Goal: Task Accomplishment & Management: Manage account settings

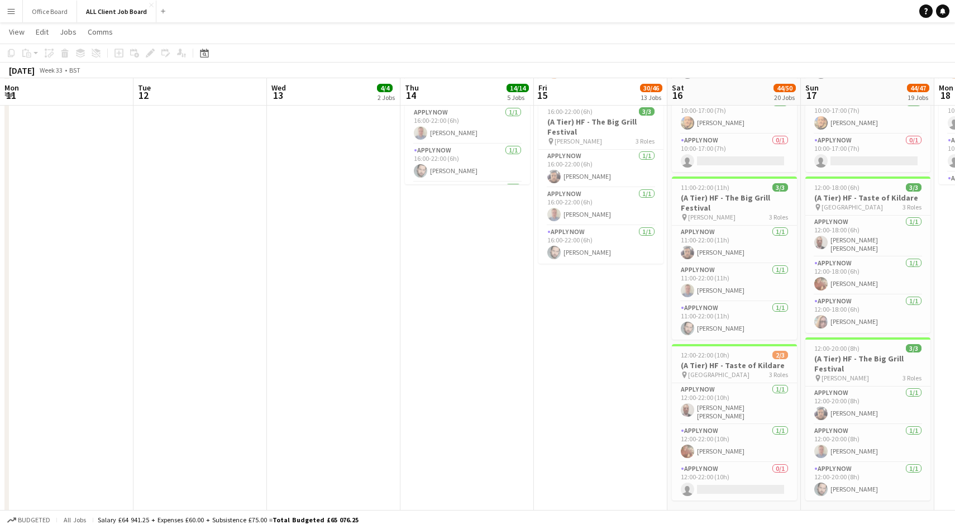
scroll to position [0, 295]
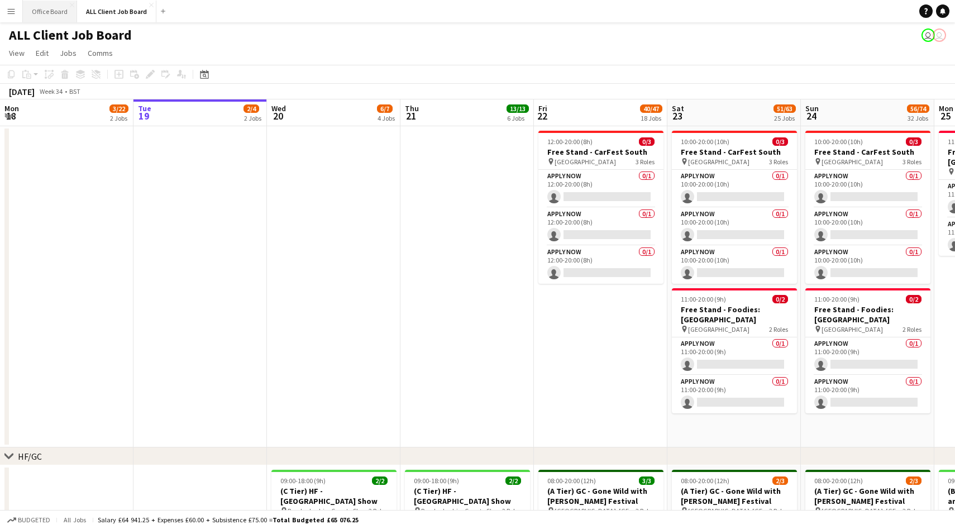
click at [41, 16] on button "Office Board Close" at bounding box center [50, 12] width 54 height 22
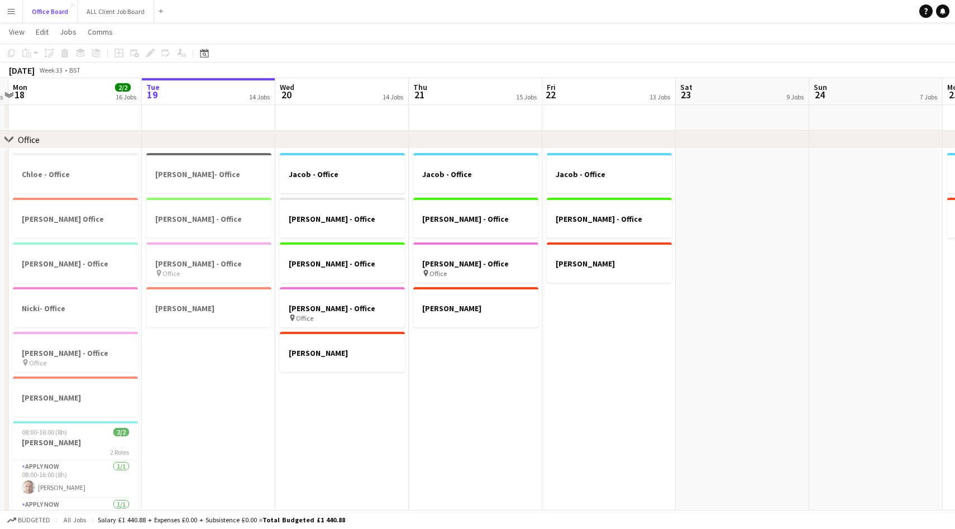
scroll to position [0, 247]
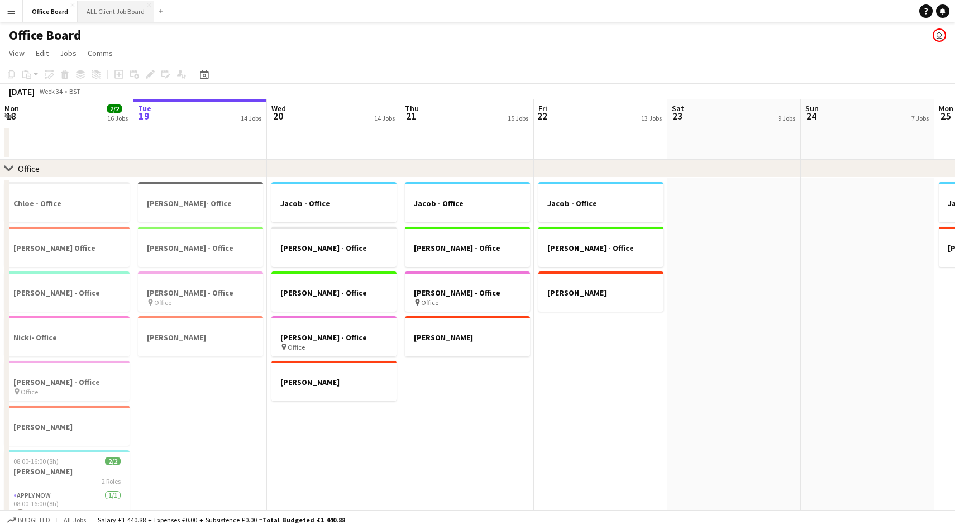
click at [111, 11] on button "ALL Client Job Board Close" at bounding box center [116, 12] width 76 height 22
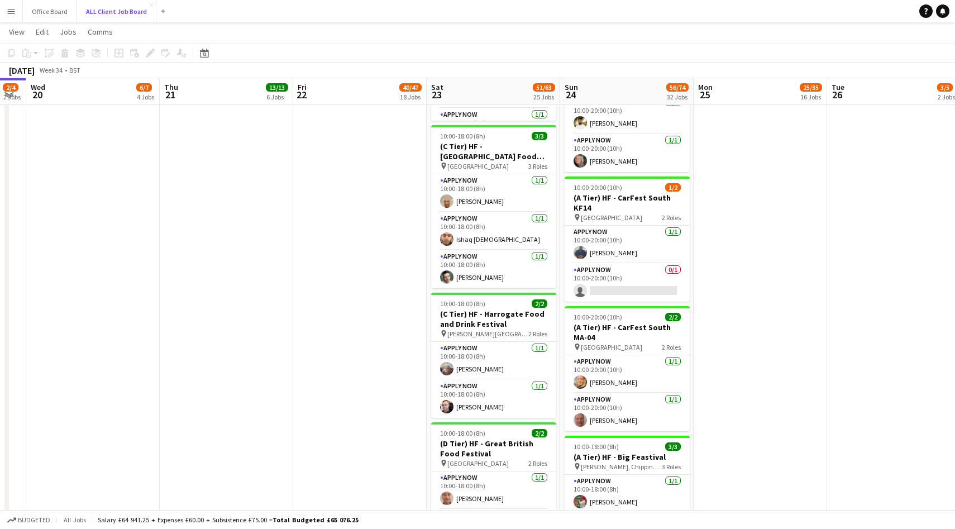
scroll to position [2044, 0]
click at [447, 199] on app-user-avatar at bounding box center [446, 199] width 13 height 13
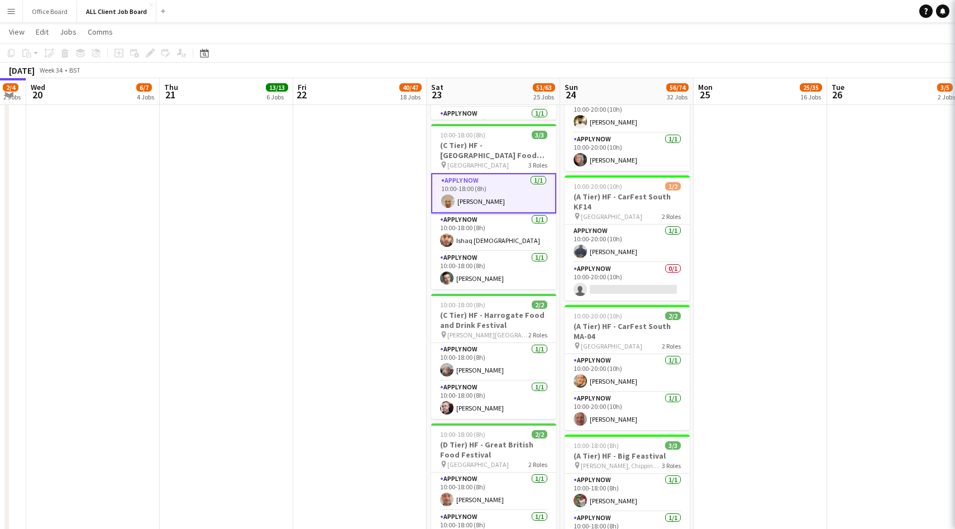
scroll to position [0, 508]
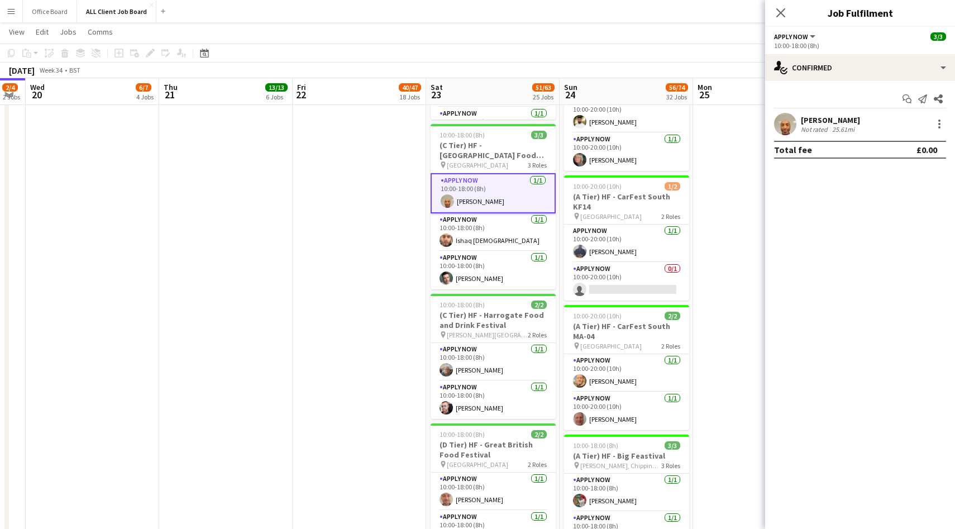
click at [780, 126] on app-user-avatar at bounding box center [785, 124] width 22 height 22
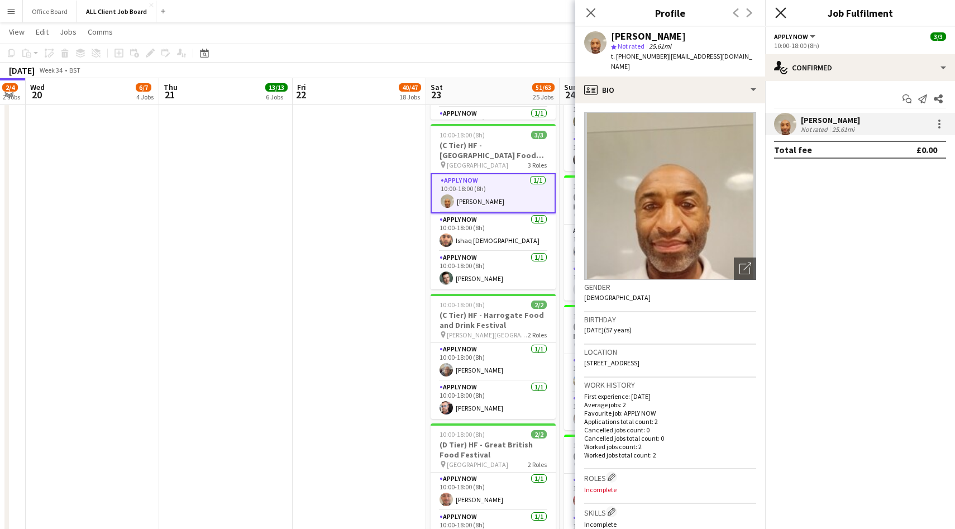
click at [779, 11] on icon at bounding box center [780, 12] width 11 height 11
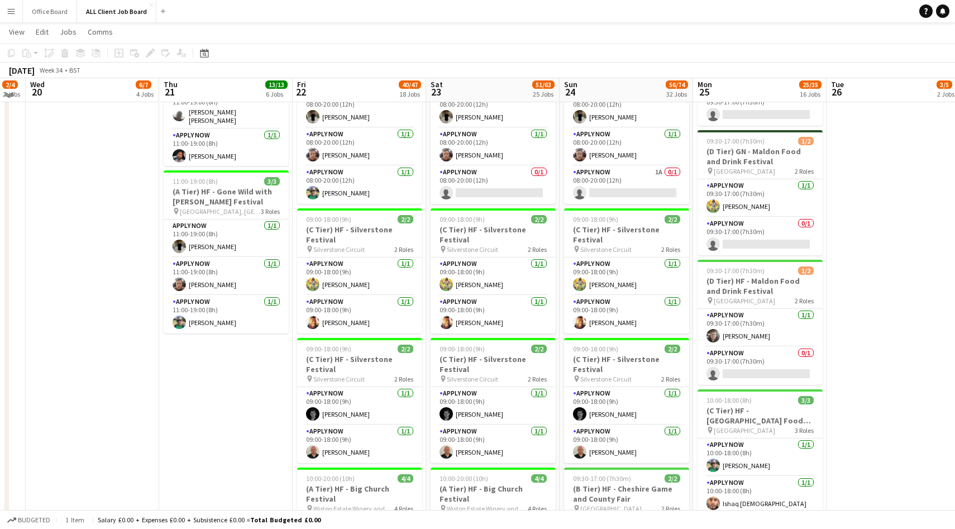
scroll to position [595, 0]
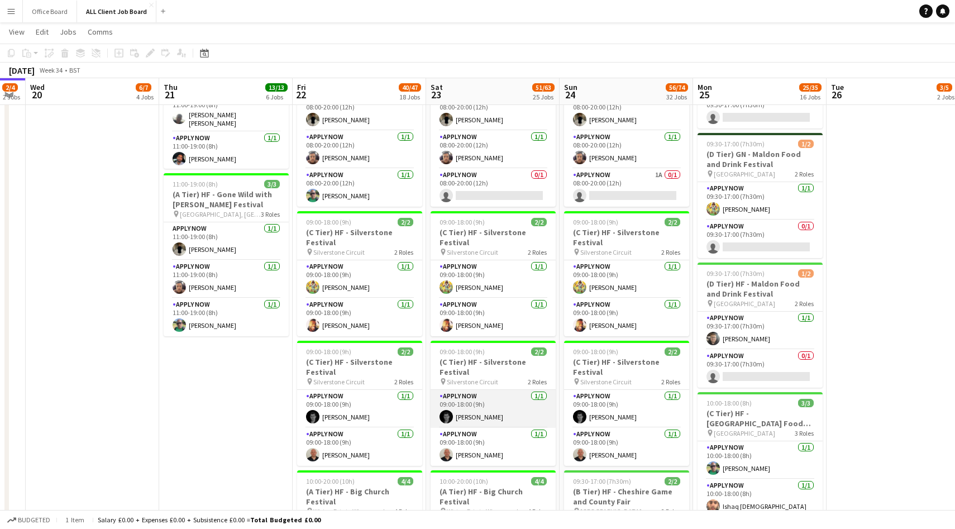
click at [484, 414] on app-card-role "APPLY NOW 1/1 09:00-18:00 (9h) Jim Wilson" at bounding box center [492, 409] width 125 height 38
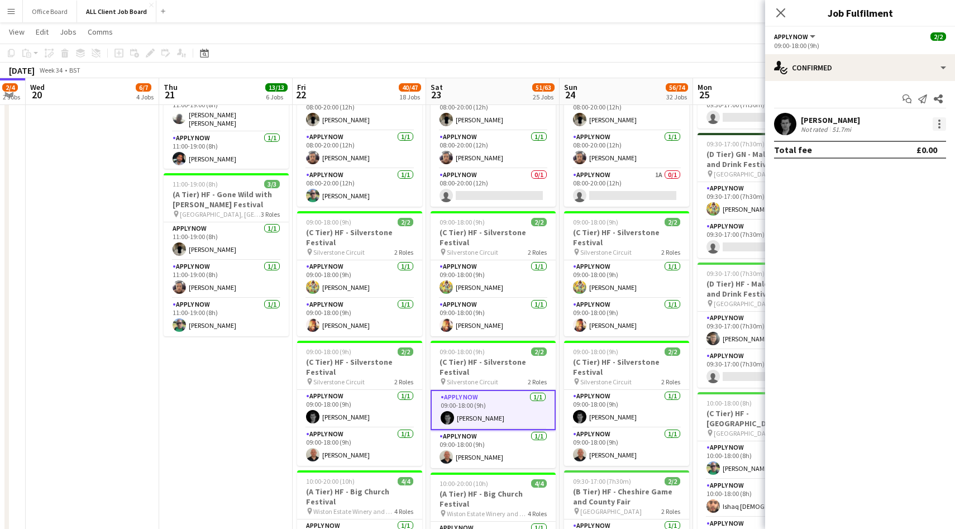
click at [941, 128] on div at bounding box center [938, 123] width 13 height 13
click at [888, 167] on span "Switch crew" at bounding box center [891, 170] width 47 height 9
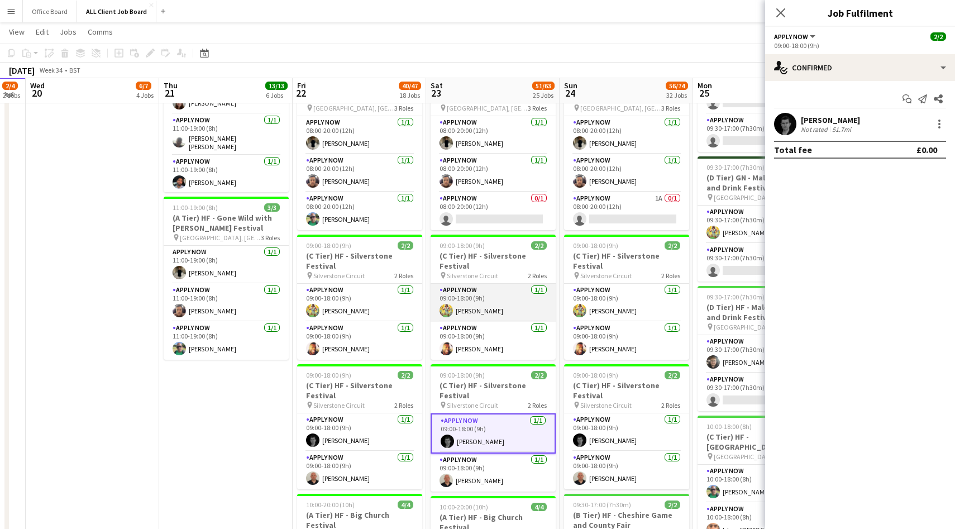
click at [467, 314] on app-card-role "APPLY NOW 1/1 09:00-18:00 (9h) Alex Waddingham" at bounding box center [492, 303] width 125 height 38
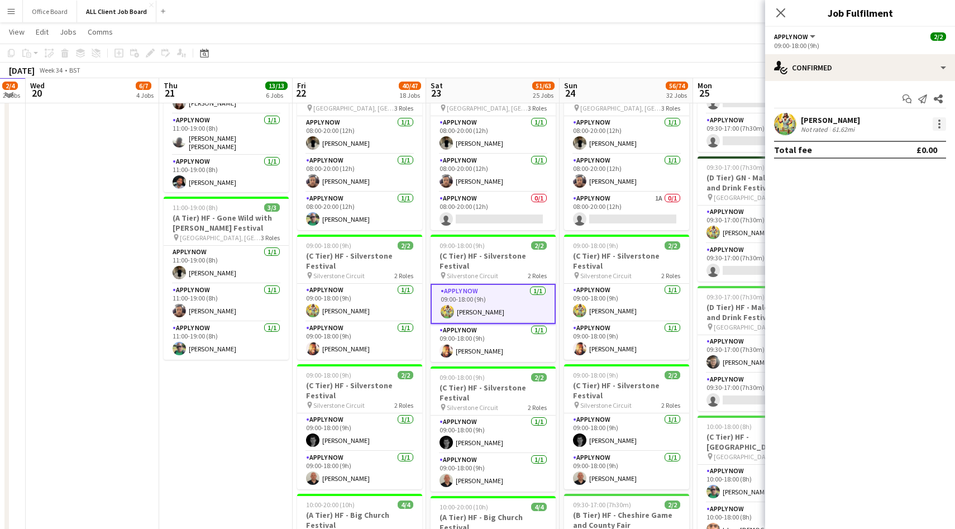
click at [940, 127] on div at bounding box center [938, 123] width 13 height 13
click at [909, 176] on span "Switch with" at bounding box center [902, 171] width 69 height 10
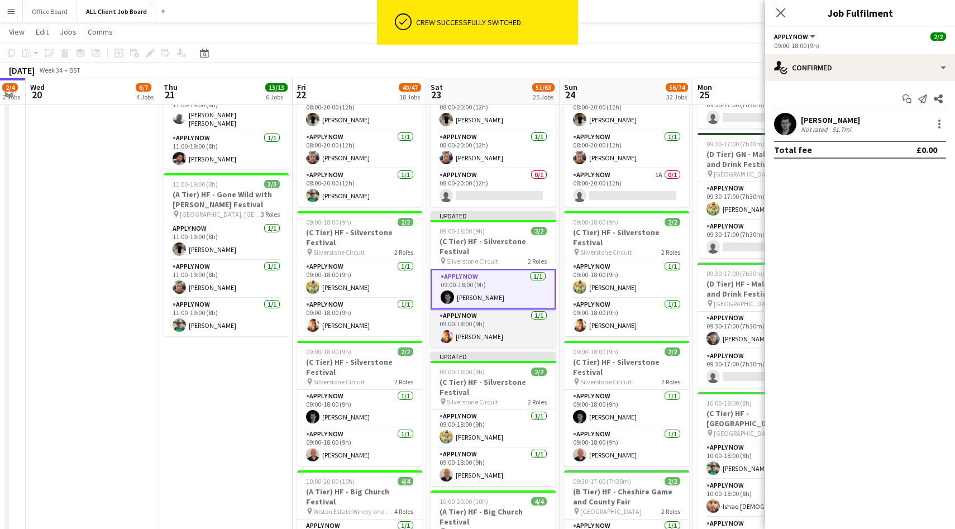
click at [505, 327] on app-card-role "APPLY NOW 1/1 09:00-18:00 (9h) Austin Currithers" at bounding box center [492, 328] width 125 height 38
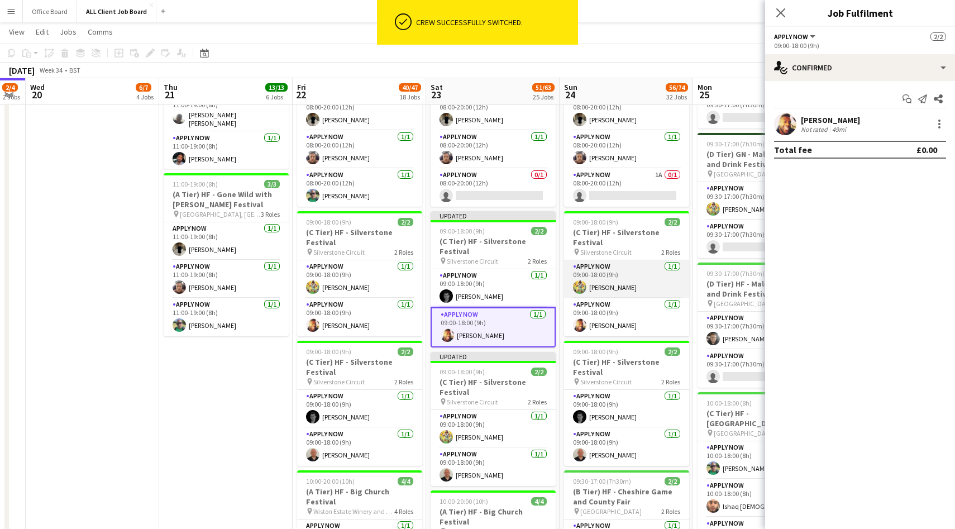
click at [636, 289] on app-card-role "APPLY NOW 1/1 09:00-18:00 (9h) Alex Waddingham" at bounding box center [626, 279] width 125 height 38
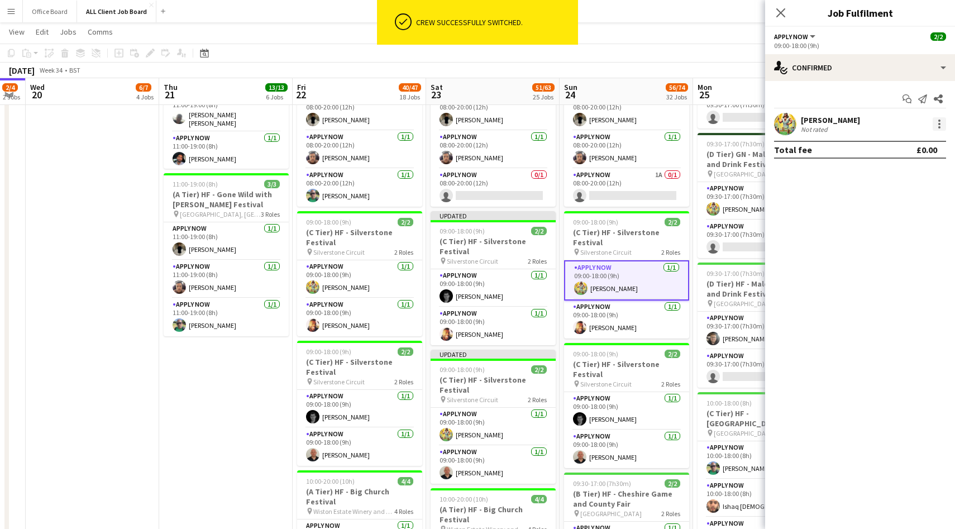
click at [942, 126] on div at bounding box center [938, 123] width 13 height 13
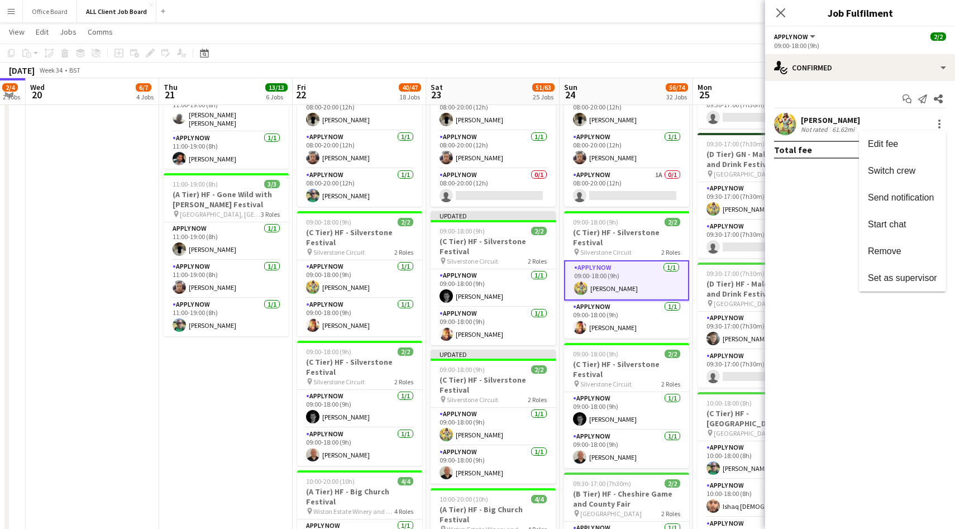
click at [636, 446] on div at bounding box center [477, 264] width 955 height 529
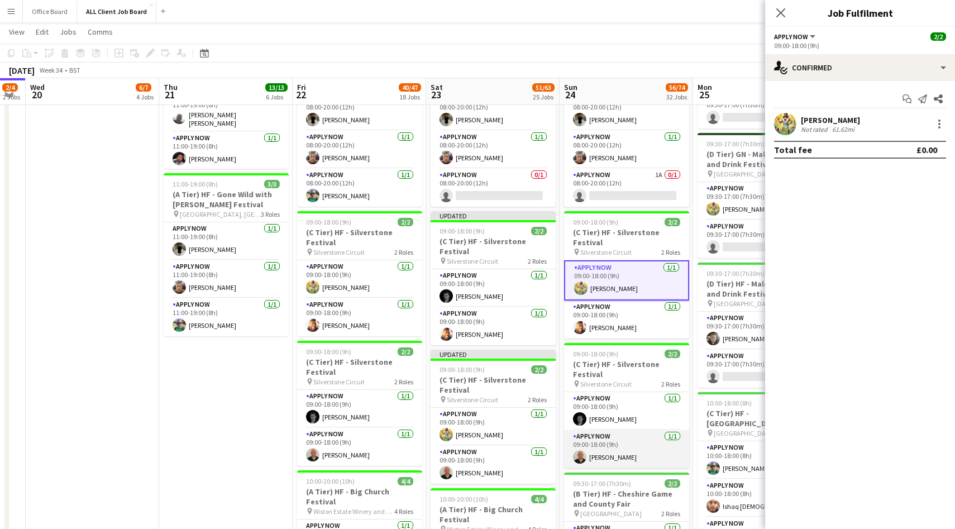
click at [632, 448] on app-card-role "APPLY NOW 1/1 09:00-18:00 (9h) Rory Lapham" at bounding box center [626, 449] width 125 height 38
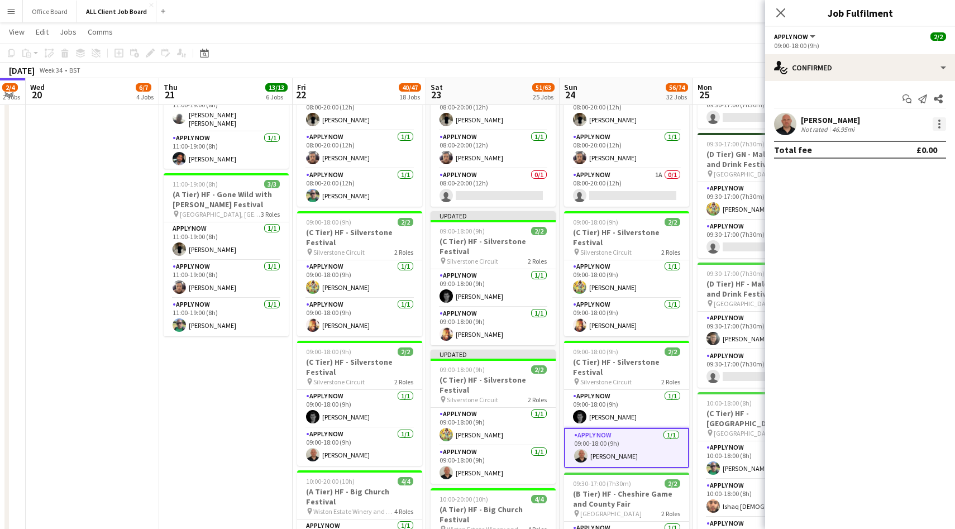
click at [934, 126] on div at bounding box center [938, 123] width 13 height 13
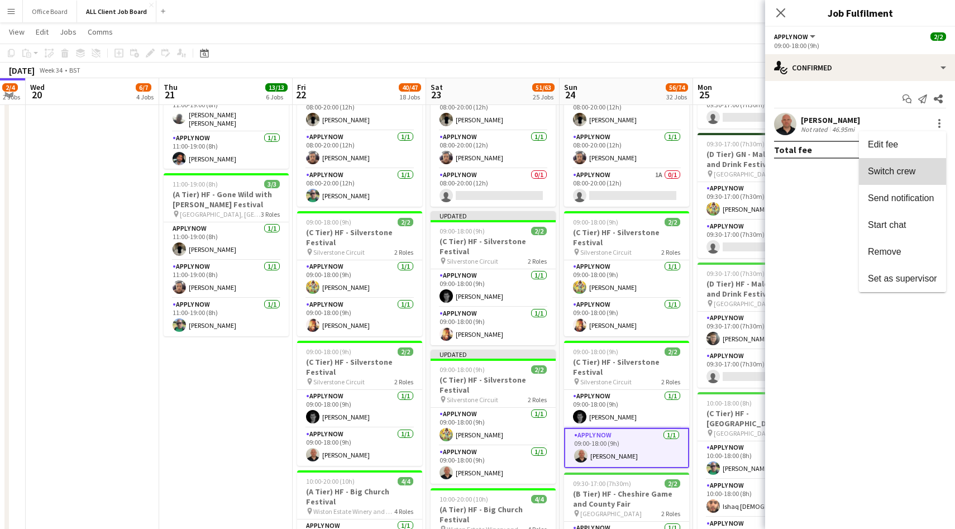
click at [899, 181] on button "Switch crew" at bounding box center [902, 171] width 87 height 27
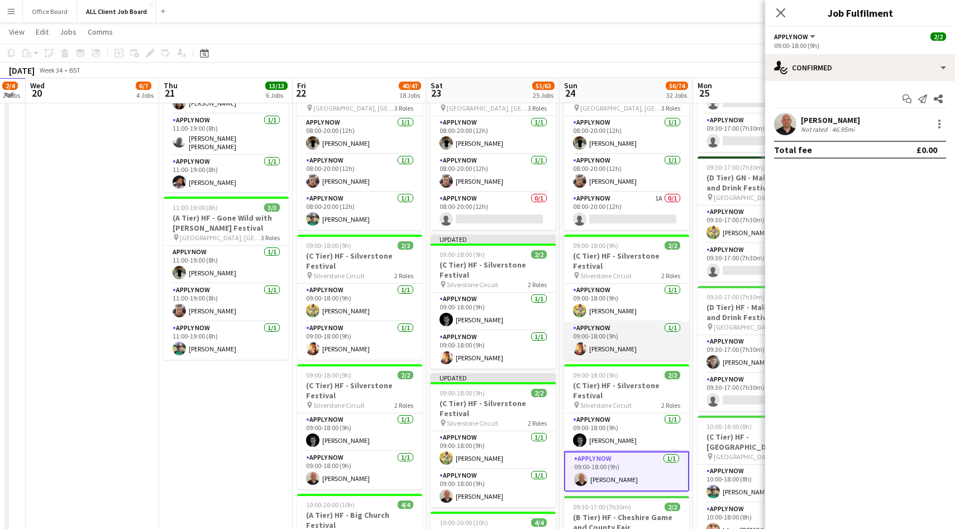
click at [624, 349] on app-card-role "APPLY NOW 1/1 09:00-18:00 (9h) Austin Currithers" at bounding box center [626, 341] width 125 height 38
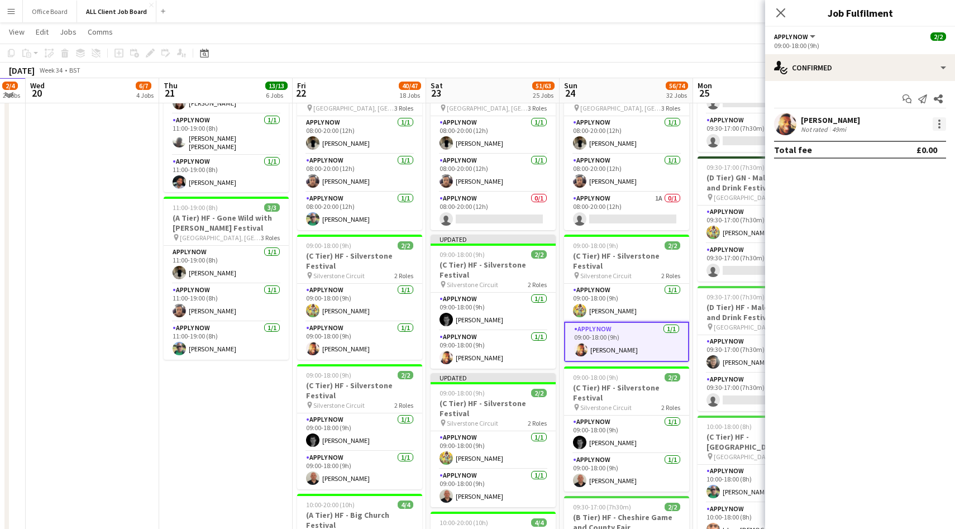
click at [939, 124] on div at bounding box center [939, 124] width 2 height 2
click at [916, 167] on span "Switch with" at bounding box center [902, 171] width 69 height 10
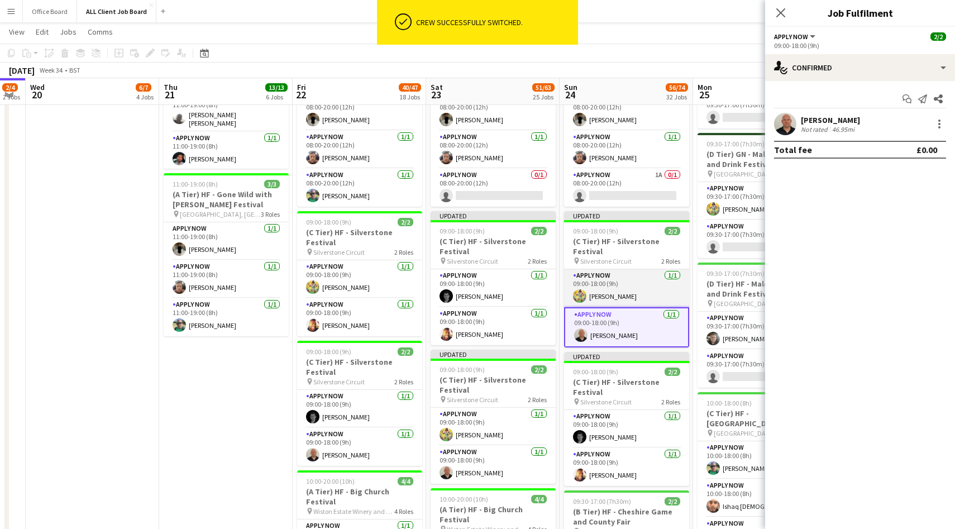
click at [655, 293] on app-card-role "APPLY NOW 1/1 09:00-18:00 (9h) Alex Waddingham" at bounding box center [626, 288] width 125 height 38
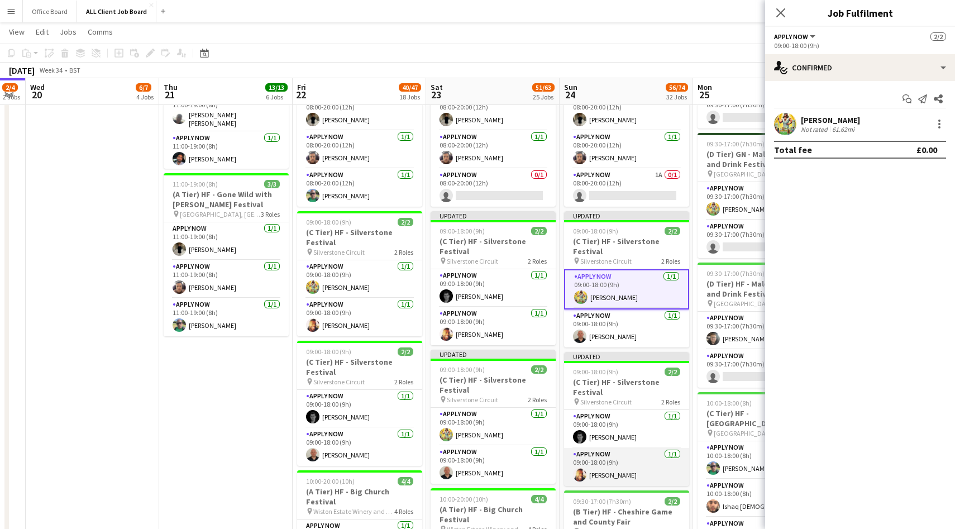
click at [605, 468] on app-card-role "APPLY NOW 1/1 09:00-18:00 (9h) Austin Currithers" at bounding box center [626, 467] width 125 height 38
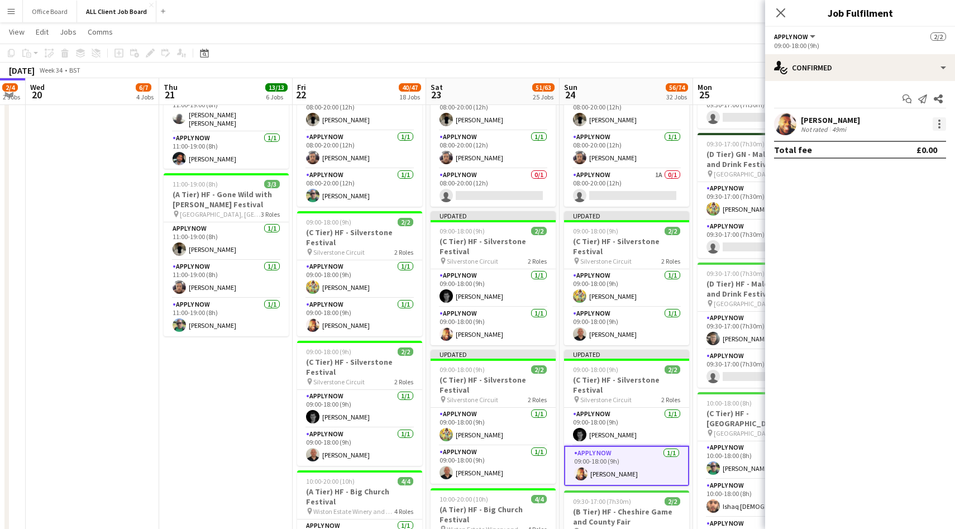
click at [939, 130] on div at bounding box center [938, 123] width 13 height 13
click at [906, 179] on button "Switch crew" at bounding box center [902, 171] width 87 height 27
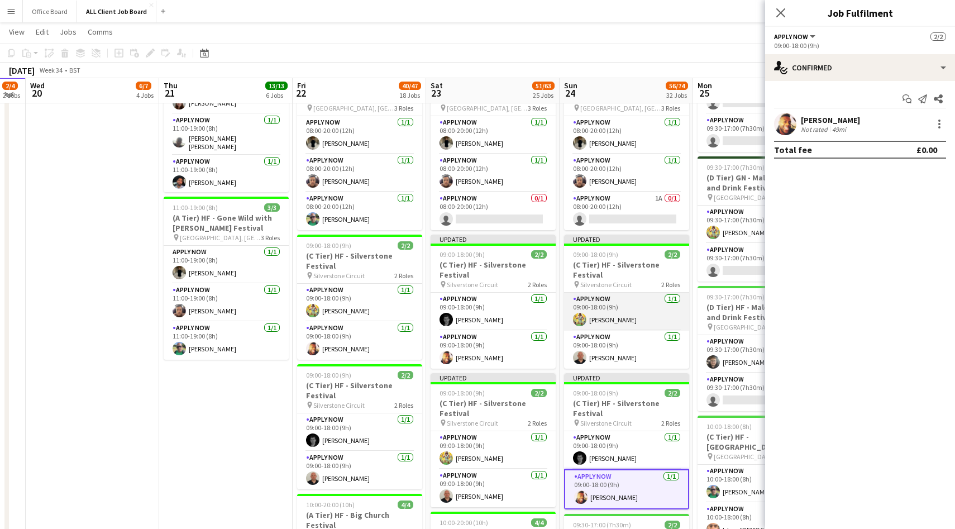
click at [625, 310] on app-card-role "APPLY NOW 1/1 09:00-18:00 (9h) Alex Waddingham" at bounding box center [626, 312] width 125 height 38
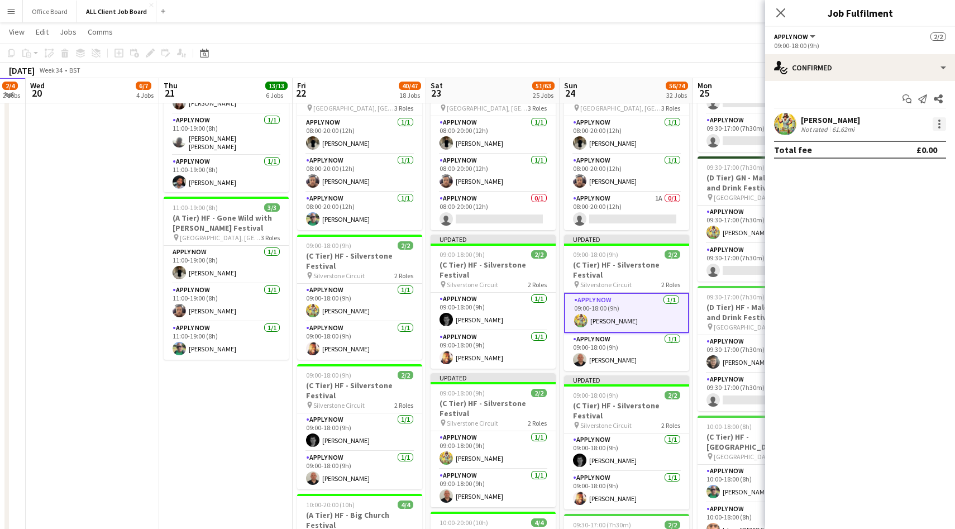
click at [939, 125] on div at bounding box center [938, 123] width 13 height 13
click at [909, 169] on span "Switch with" at bounding box center [890, 170] width 45 height 9
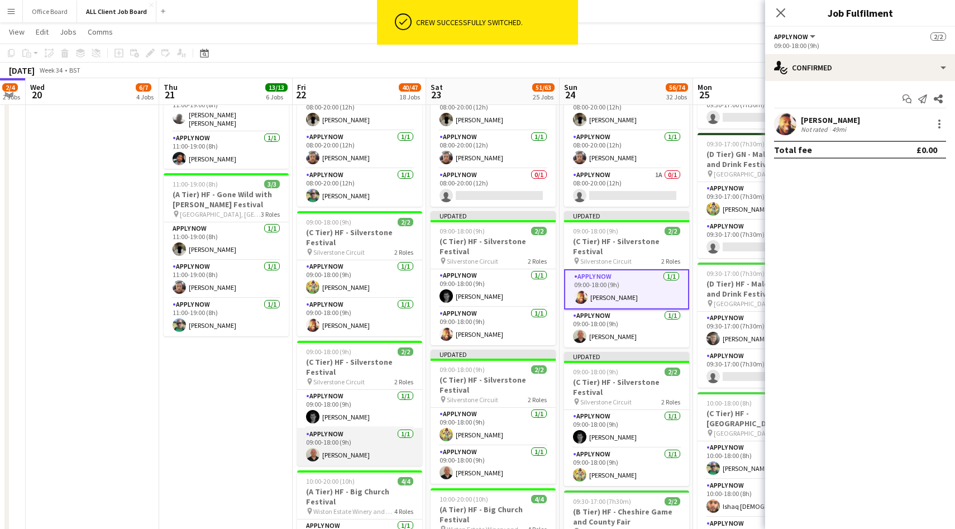
click at [347, 436] on app-card-role "APPLY NOW 1/1 09:00-18:00 (9h) Rory Lapham" at bounding box center [359, 447] width 125 height 38
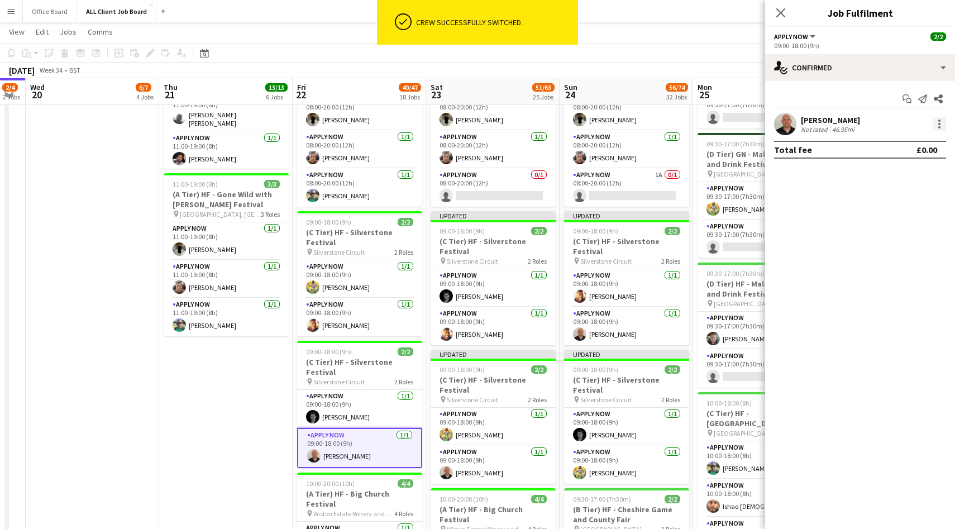
click at [938, 121] on div at bounding box center [939, 120] width 2 height 2
click at [906, 163] on button "Switch crew" at bounding box center [902, 171] width 87 height 27
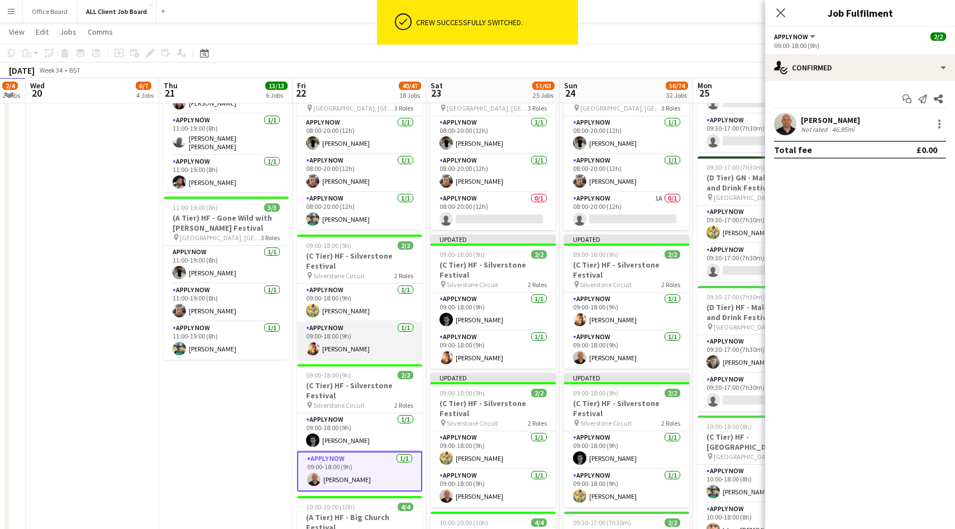
click at [365, 344] on app-card-role "APPLY NOW 1/1 09:00-18:00 (9h) Austin Currithers" at bounding box center [359, 341] width 125 height 38
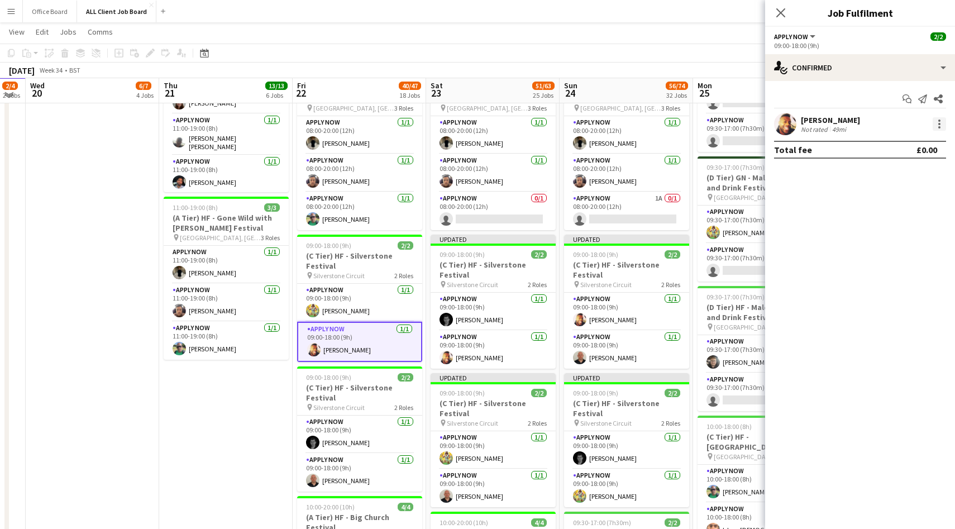
click at [938, 123] on div at bounding box center [939, 124] width 2 height 2
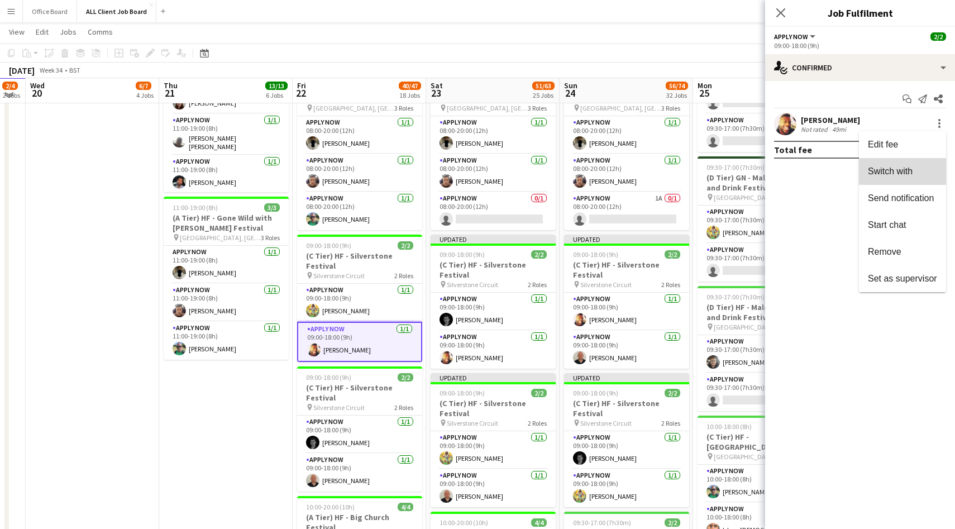
click at [901, 170] on span "Switch with" at bounding box center [890, 170] width 45 height 9
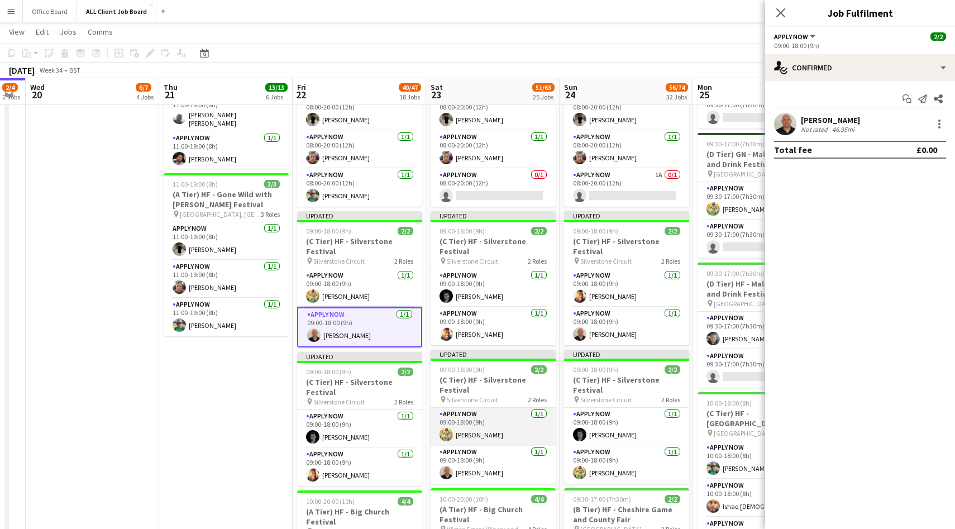
click at [481, 435] on app-card-role "APPLY NOW 1/1 09:00-18:00 (9h) Alex Waddingham" at bounding box center [492, 427] width 125 height 38
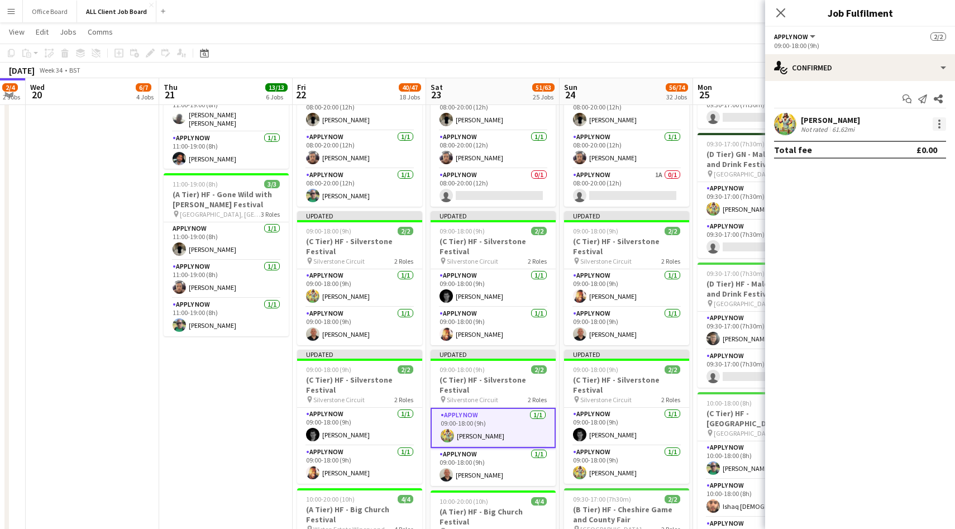
click at [941, 126] on div at bounding box center [938, 123] width 13 height 13
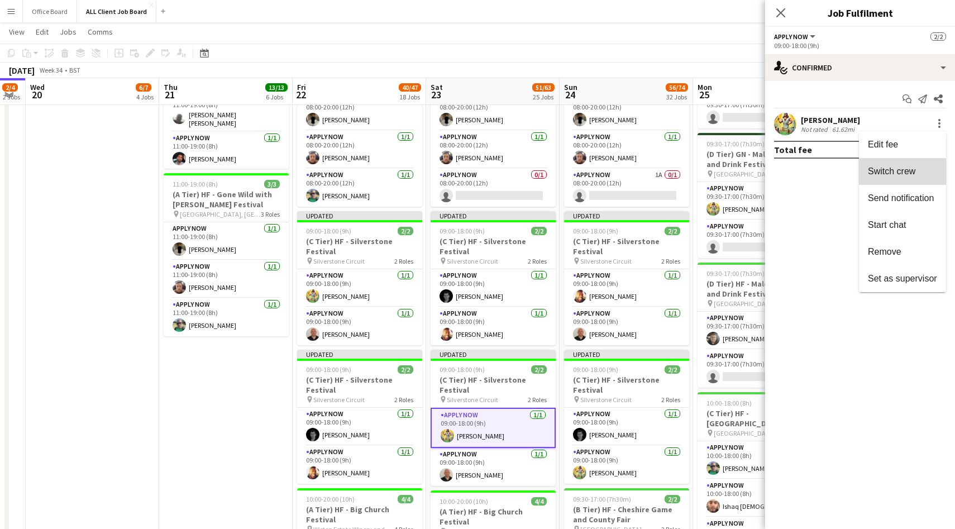
click at [888, 169] on span "Switch crew" at bounding box center [891, 170] width 47 height 9
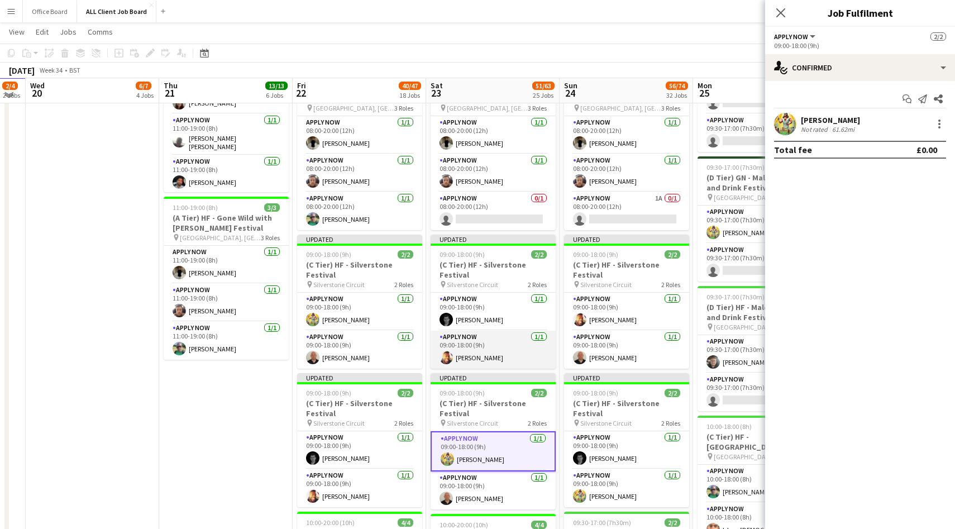
click at [491, 357] on app-card-role "APPLY NOW 1/1 09:00-18:00 (9h) Austin Currithers" at bounding box center [492, 350] width 125 height 38
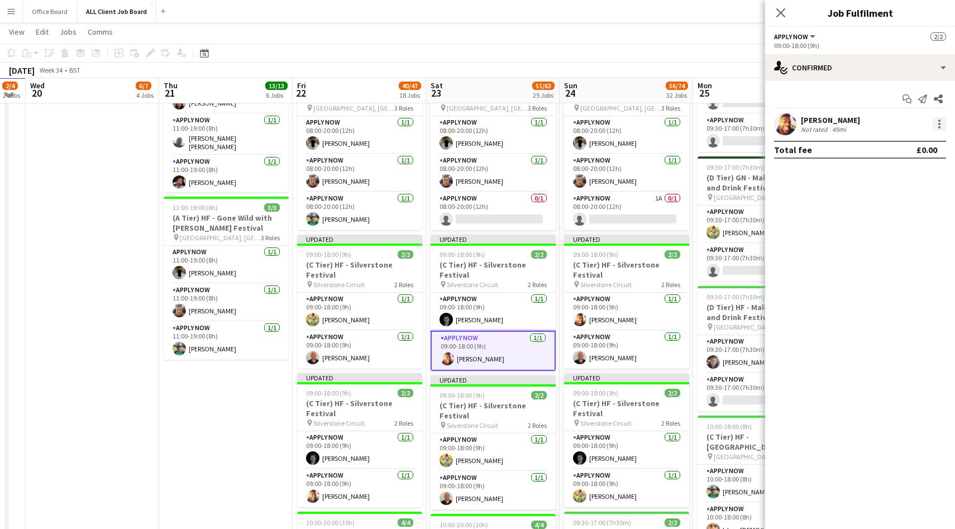
click at [941, 123] on div at bounding box center [938, 123] width 13 height 13
click at [884, 170] on span "Switch with" at bounding box center [890, 170] width 45 height 9
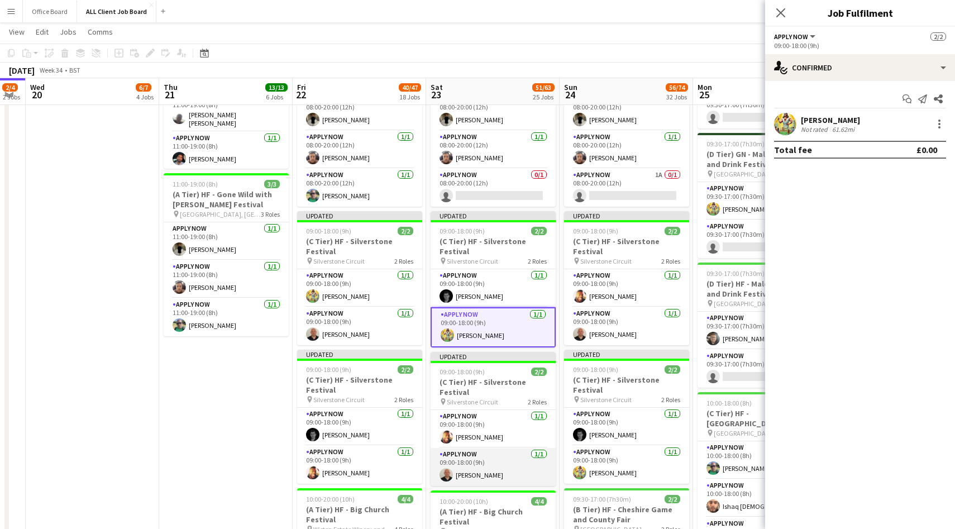
click at [478, 473] on app-card-role "APPLY NOW 1/1 09:00-18:00 (9h) Rory Lapham" at bounding box center [492, 467] width 125 height 38
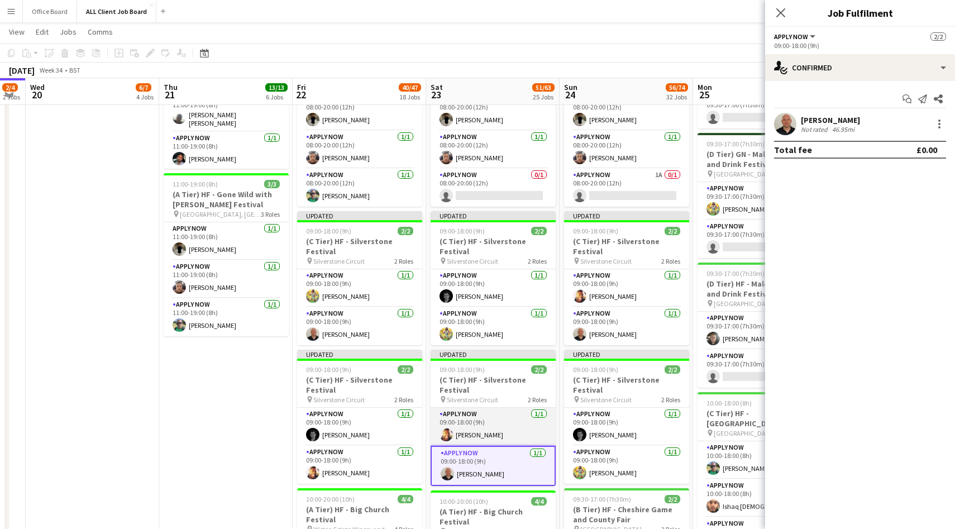
click at [492, 416] on app-card-role "APPLY NOW 1/1 09:00-18:00 (9h) Austin Currithers" at bounding box center [492, 427] width 125 height 38
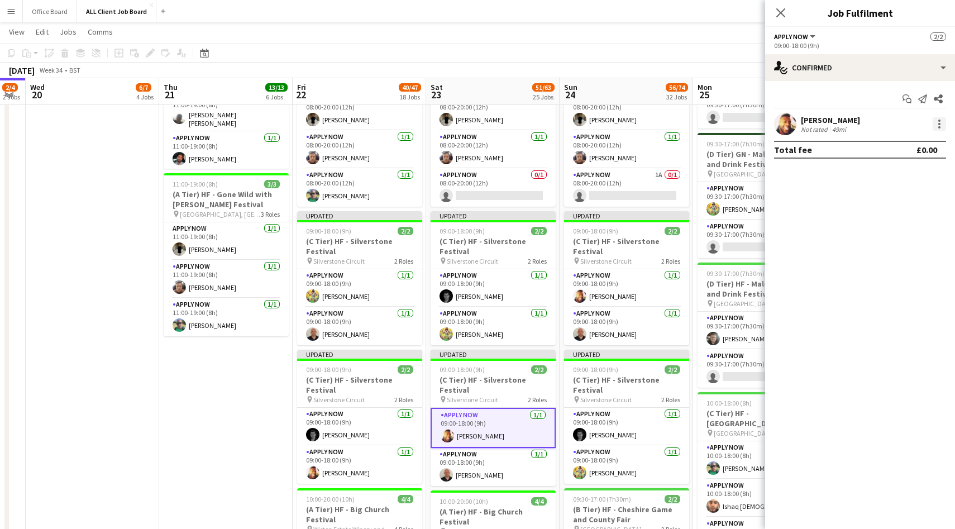
click at [942, 125] on div at bounding box center [938, 123] width 13 height 13
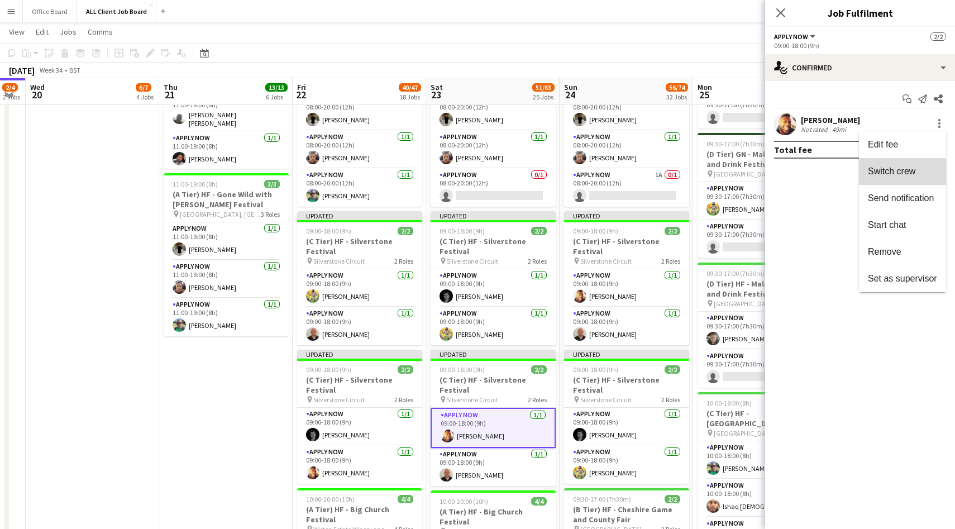
click at [911, 180] on button "Switch crew" at bounding box center [902, 171] width 87 height 27
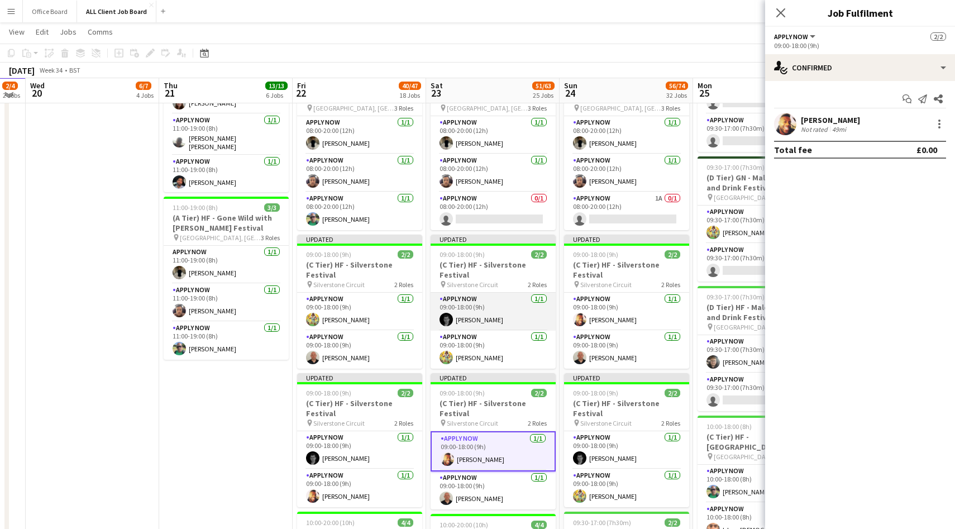
click at [500, 320] on app-card-role "APPLY NOW 1/1 09:00-18:00 (9h) Jim Wilson" at bounding box center [492, 312] width 125 height 38
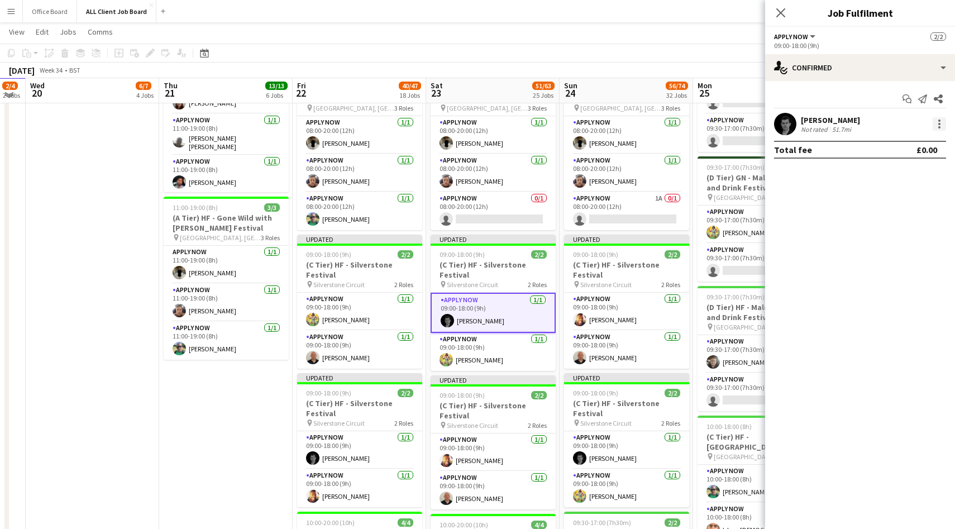
click at [937, 124] on div at bounding box center [938, 123] width 13 height 13
click at [907, 174] on span "Switch with" at bounding box center [890, 170] width 45 height 9
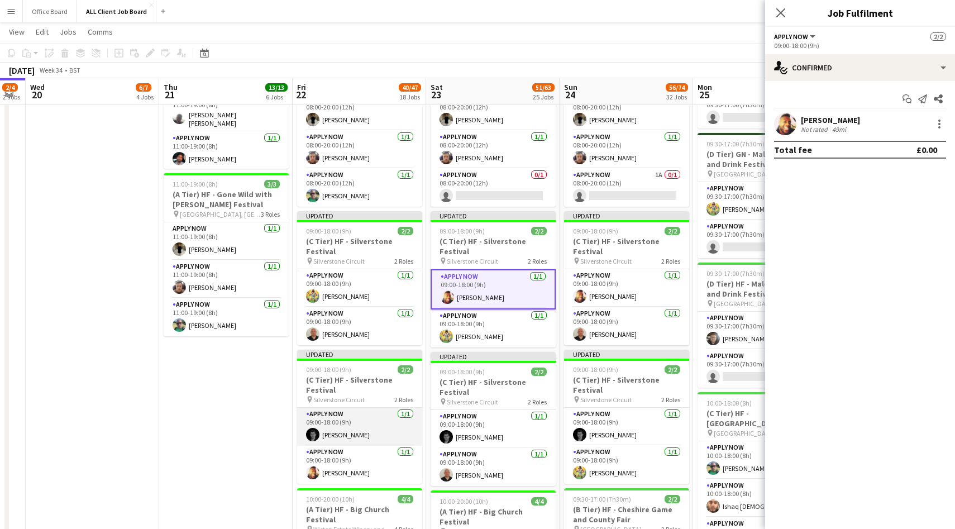
click at [333, 439] on app-card-role "APPLY NOW 1/1 09:00-18:00 (9h) Jim Wilson" at bounding box center [359, 427] width 125 height 38
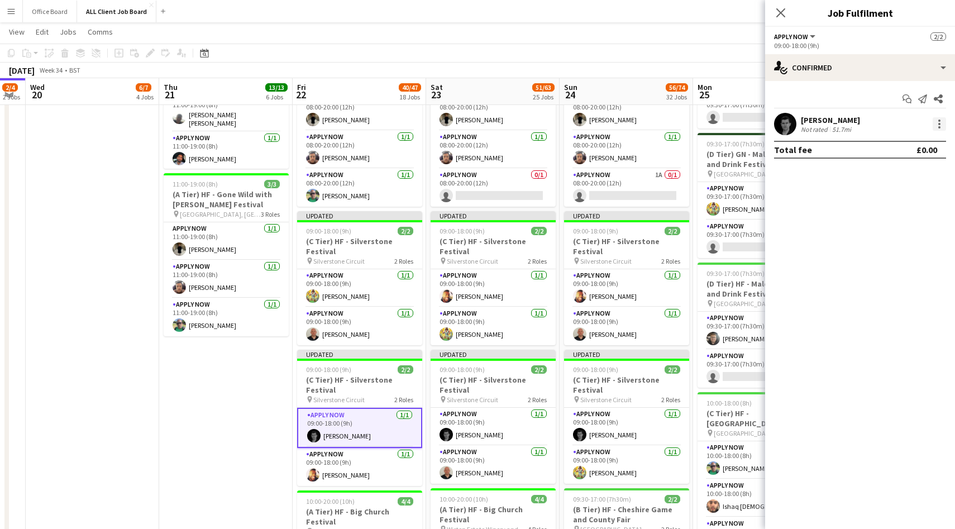
click at [938, 129] on div at bounding box center [938, 123] width 13 height 13
click at [908, 174] on span "Switch crew" at bounding box center [891, 170] width 47 height 9
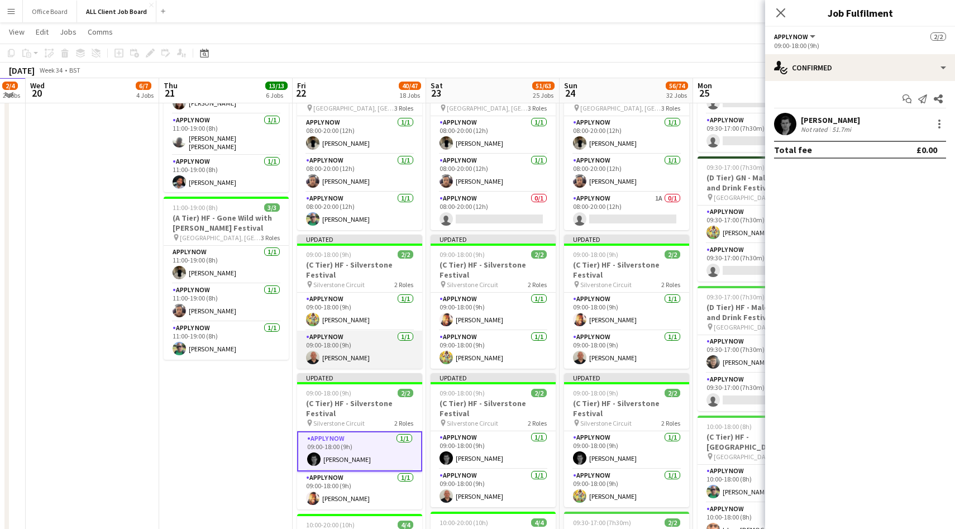
click at [375, 341] on app-card-role "APPLY NOW 1/1 09:00-18:00 (9h) Rory Lapham" at bounding box center [359, 350] width 125 height 38
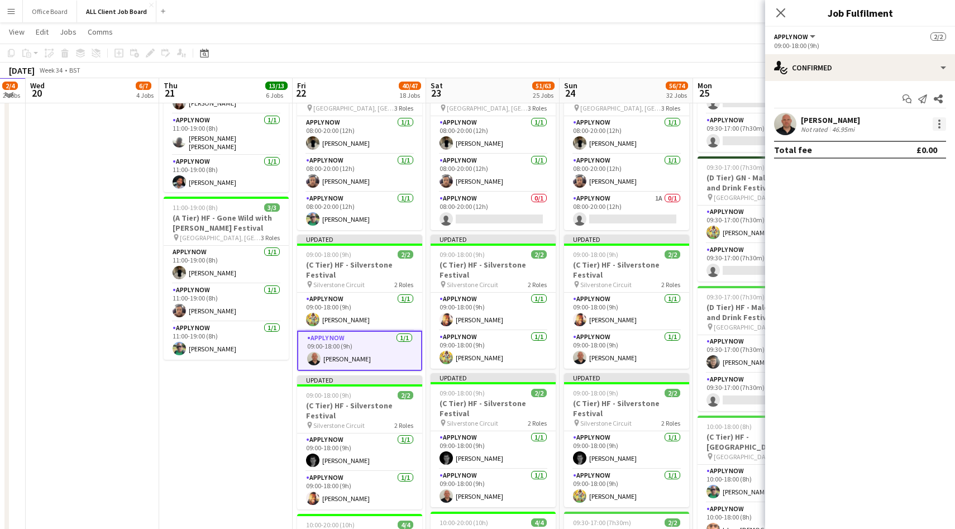
click at [940, 117] on div at bounding box center [938, 123] width 13 height 13
click at [904, 188] on button "Send notification" at bounding box center [902, 198] width 87 height 27
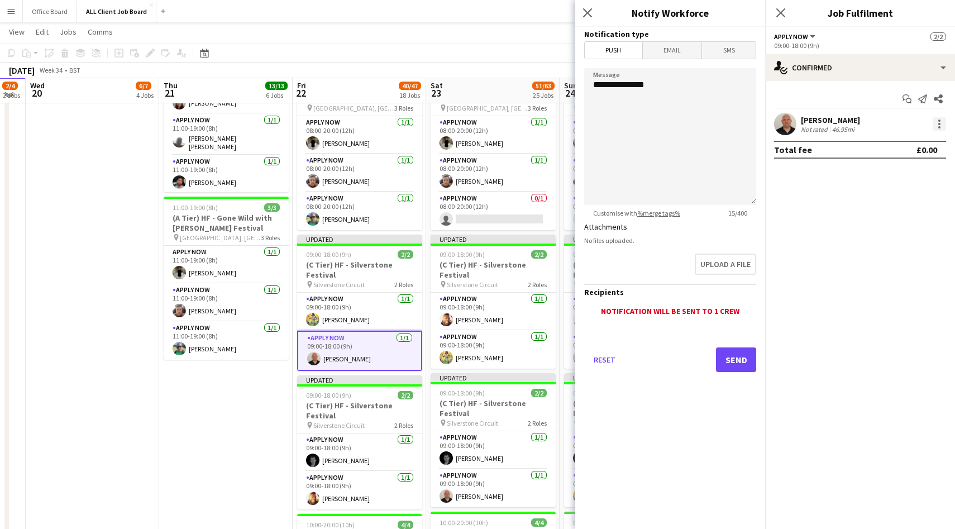
click at [941, 126] on div at bounding box center [938, 123] width 13 height 13
click at [911, 163] on button "Switch with" at bounding box center [902, 171] width 87 height 27
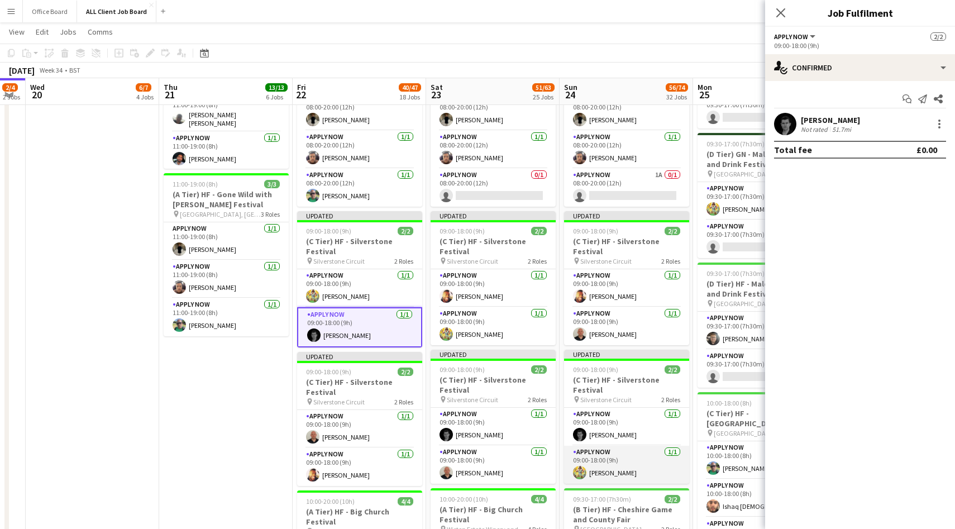
click at [632, 461] on app-card-role "APPLY NOW 1/1 09:00-18:00 (9h) Alex Waddingham" at bounding box center [626, 465] width 125 height 38
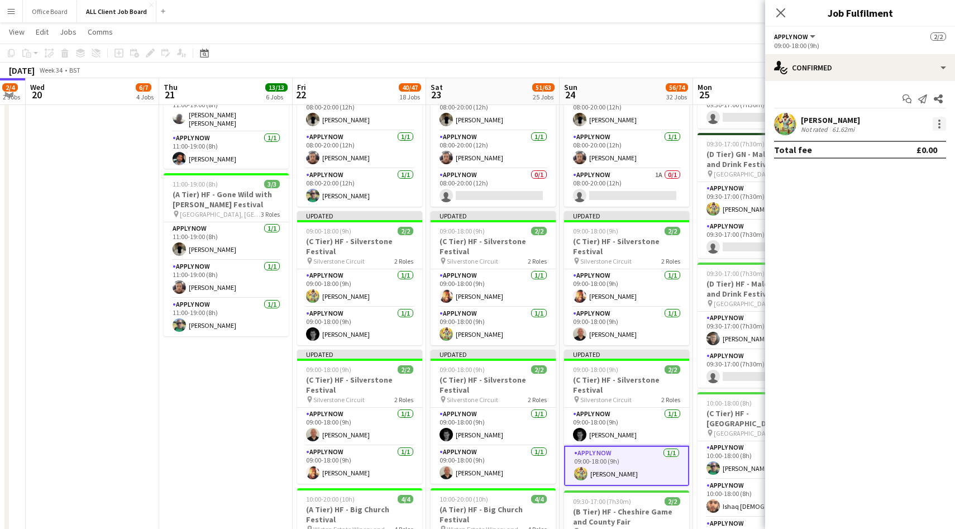
click at [939, 121] on div at bounding box center [939, 120] width 2 height 2
click at [906, 169] on span "Switch crew" at bounding box center [891, 170] width 47 height 9
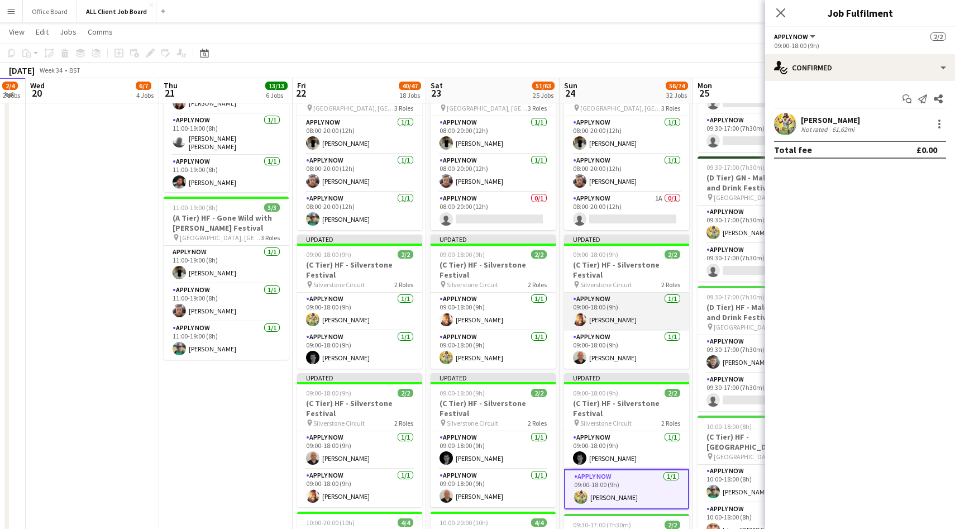
click at [638, 319] on app-card-role "APPLY NOW 1/1 09:00-18:00 (9h) Austin Currithers" at bounding box center [626, 312] width 125 height 38
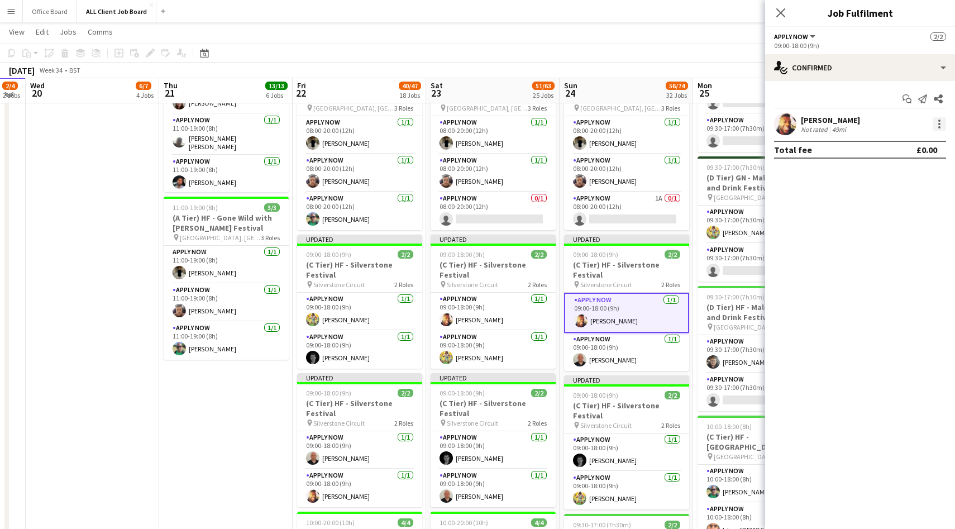
click at [942, 126] on div at bounding box center [938, 123] width 13 height 13
click at [912, 174] on span "Switch with" at bounding box center [890, 170] width 45 height 9
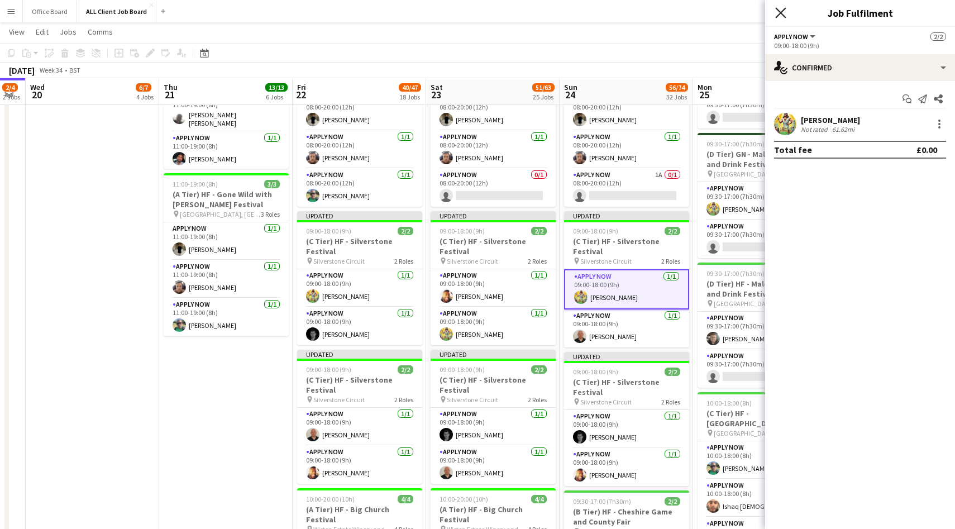
click at [782, 13] on icon "Close pop-in" at bounding box center [780, 12] width 11 height 11
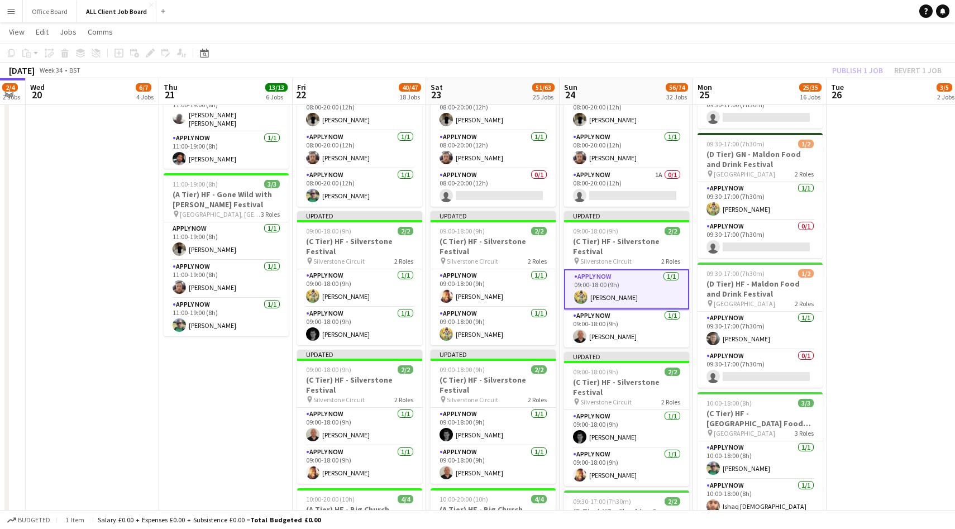
click at [854, 67] on div "Publish 1 job Revert 1 job" at bounding box center [886, 70] width 136 height 15
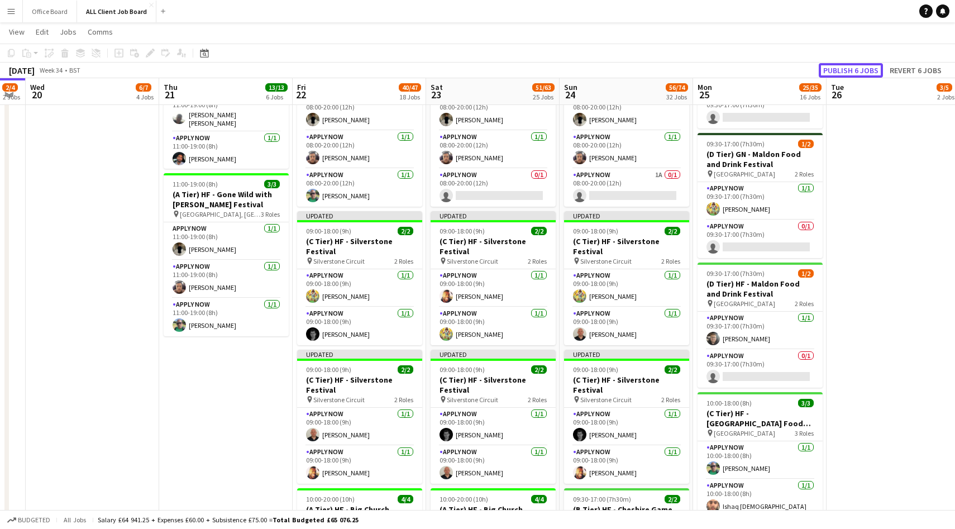
click at [854, 67] on button "Publish 6 jobs" at bounding box center [850, 70] width 64 height 15
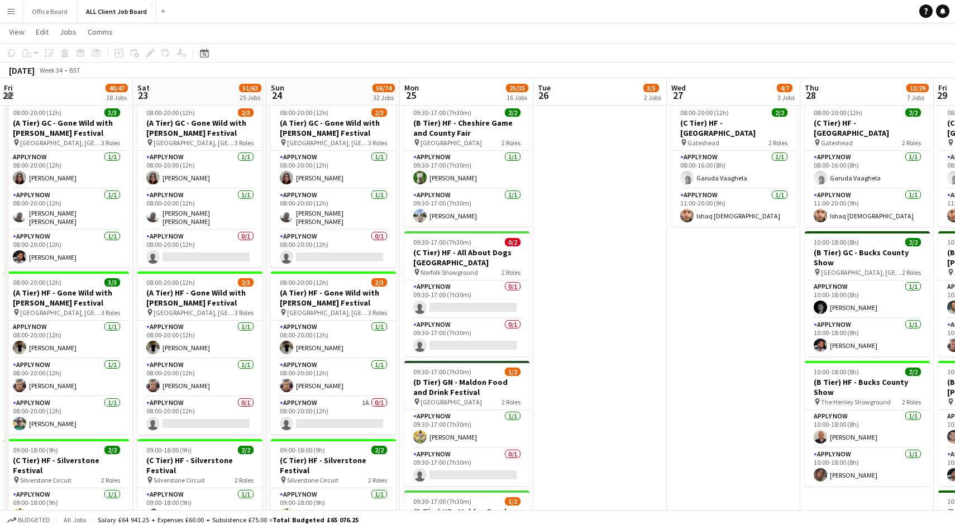
scroll to position [0, 280]
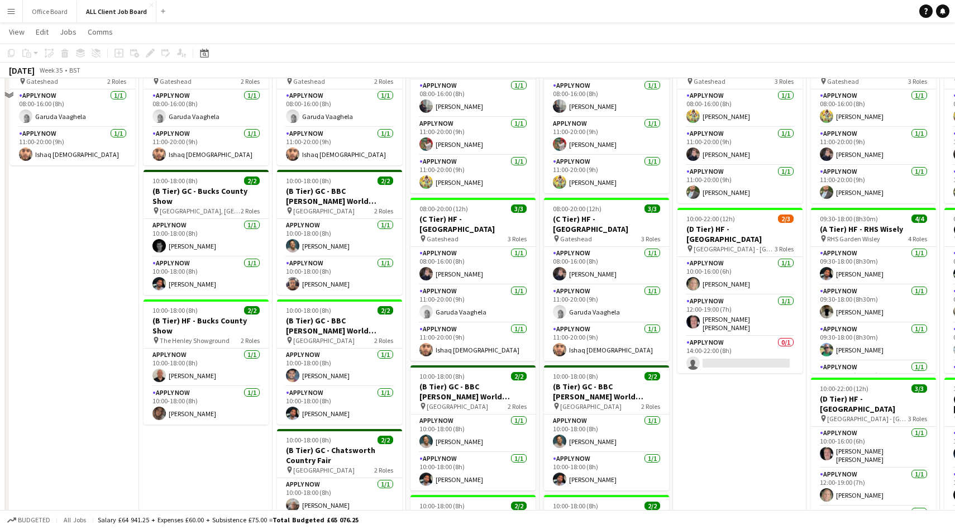
scroll to position [3467, 0]
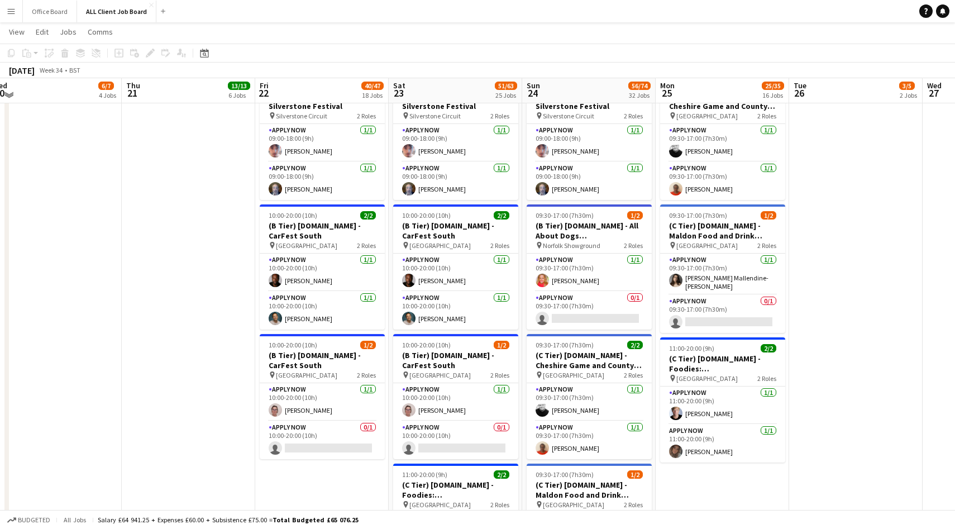
scroll to position [4084, 0]
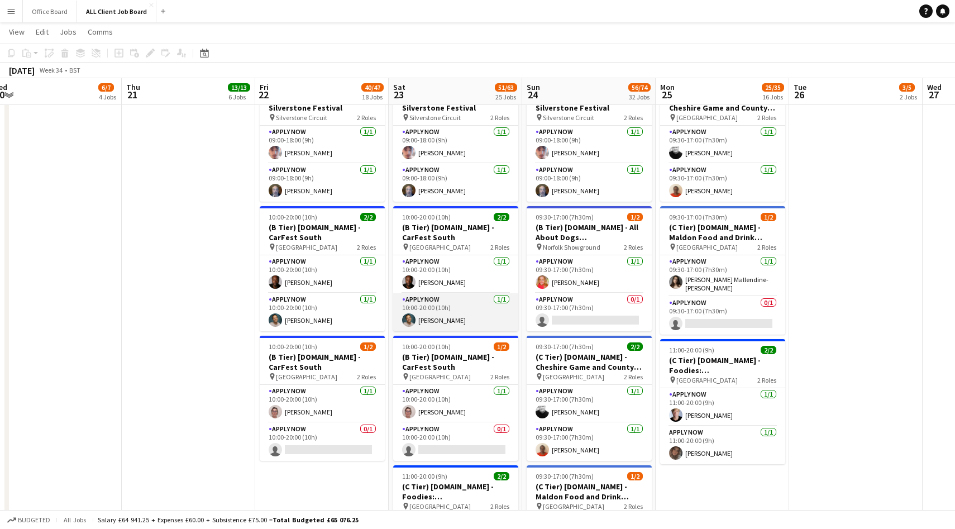
click at [461, 319] on app-card-role "APPLY NOW 1/1 10:00-20:00 (10h) Raymond Bethley" at bounding box center [455, 312] width 125 height 38
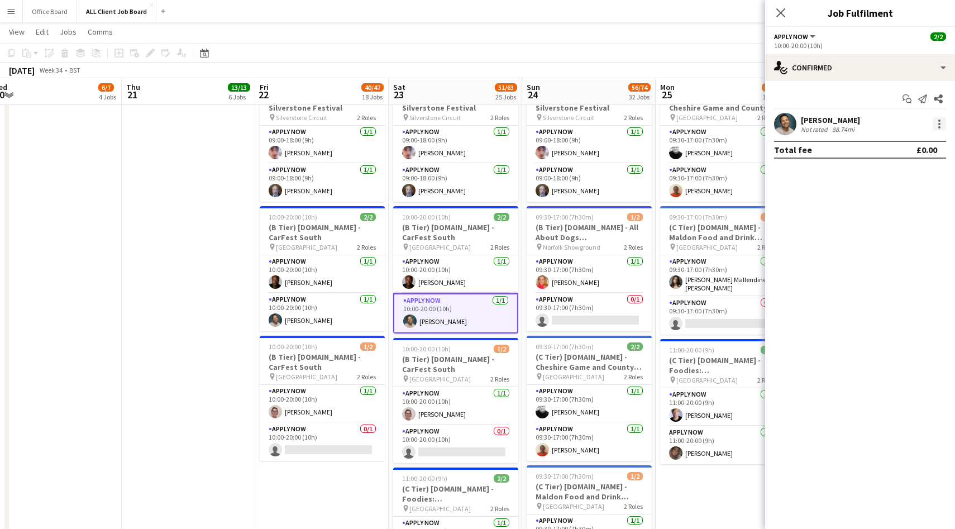
click at [939, 118] on div at bounding box center [938, 123] width 13 height 13
click at [916, 175] on span "Switch crew" at bounding box center [902, 171] width 69 height 10
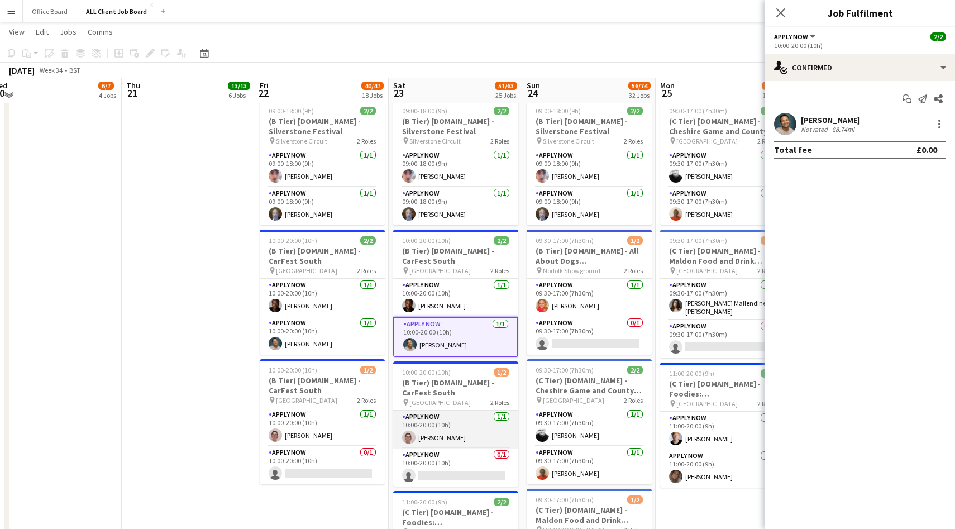
click at [476, 420] on app-card-role "APPLY NOW 1/1 10:00-20:00 (10h) Angela Flannery" at bounding box center [455, 429] width 125 height 38
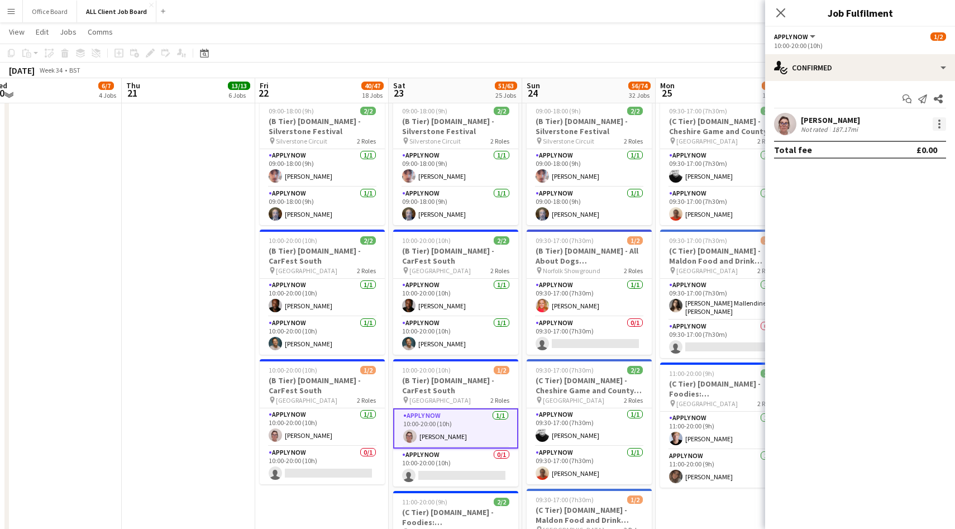
click at [937, 124] on div at bounding box center [938, 123] width 13 height 13
click at [902, 179] on button "Switch with" at bounding box center [902, 171] width 87 height 27
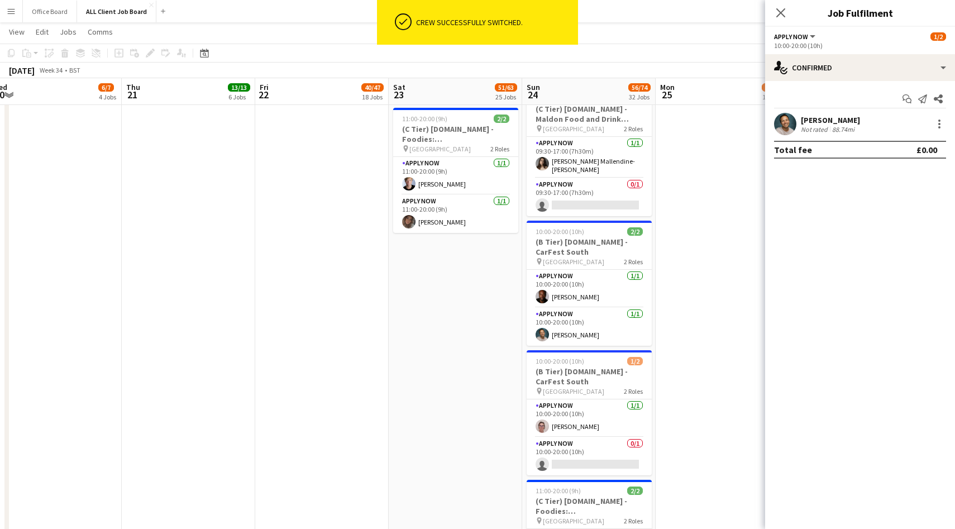
scroll to position [4461, 0]
click at [598, 284] on app-card-role "APPLY NOW 1/1 10:00-20:00 (10h) Eathan Sergeant" at bounding box center [588, 289] width 125 height 38
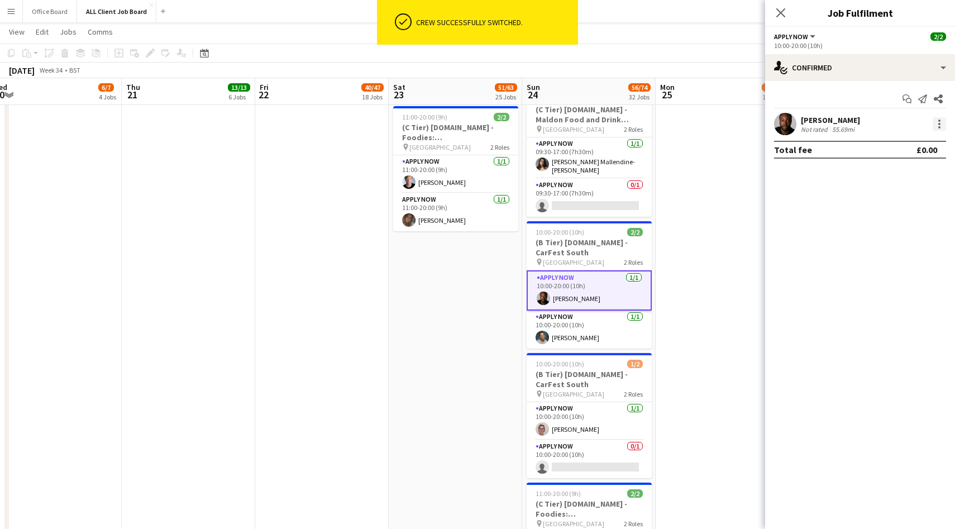
click at [938, 124] on div at bounding box center [939, 124] width 2 height 2
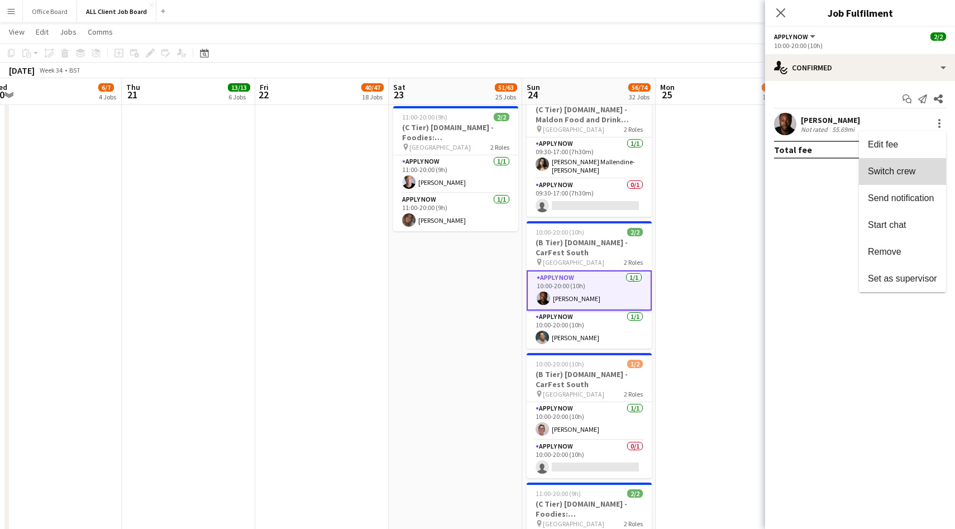
click at [913, 164] on button "Switch crew" at bounding box center [902, 171] width 87 height 27
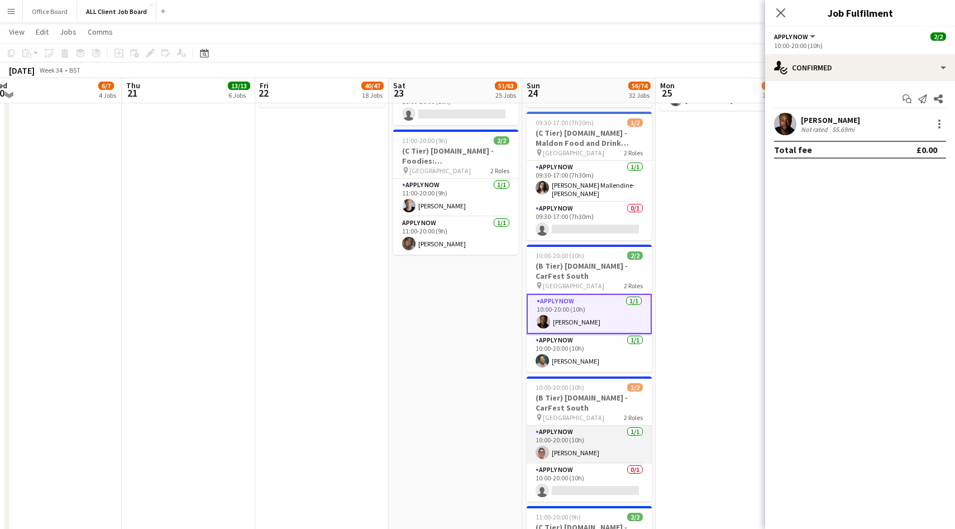
click at [603, 442] on app-card-role "APPLY NOW 1/1 10:00-20:00 (10h) Angela Flannery" at bounding box center [588, 444] width 125 height 38
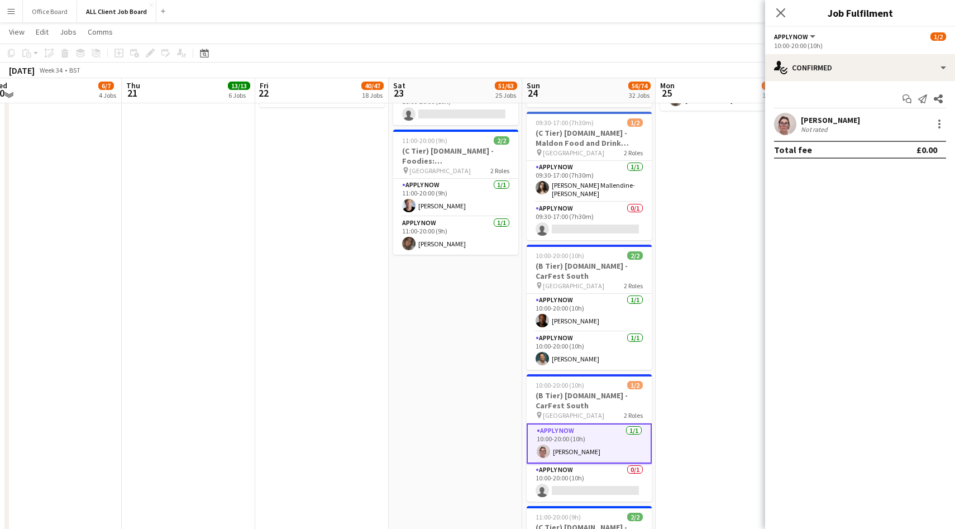
scroll to position [0, 546]
click at [939, 117] on div at bounding box center [938, 123] width 13 height 13
click at [908, 166] on button "Switch with" at bounding box center [902, 171] width 87 height 27
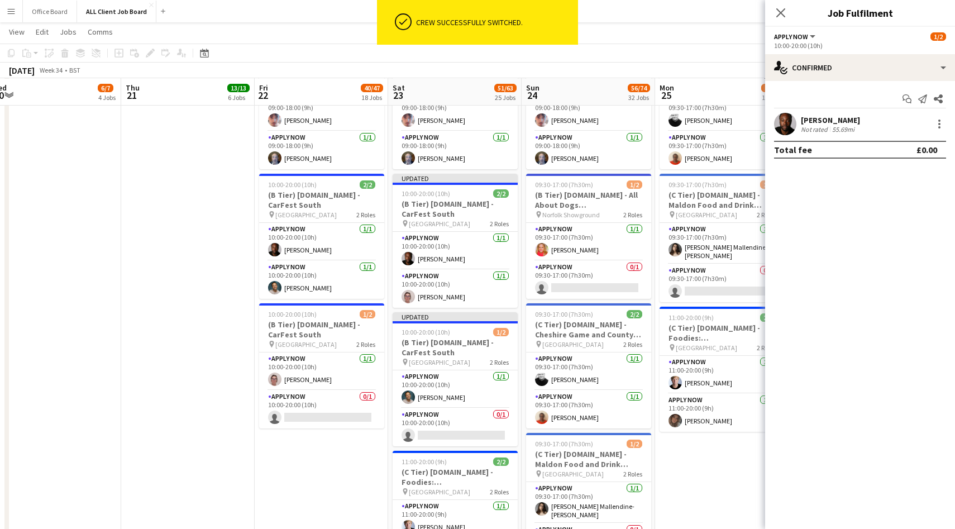
scroll to position [4115, 0]
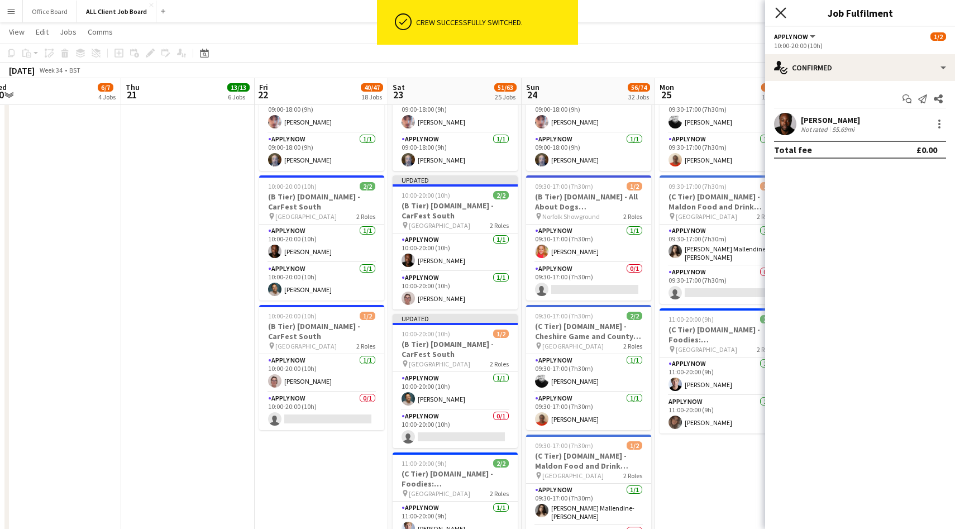
click at [783, 12] on icon "Close pop-in" at bounding box center [780, 12] width 11 height 11
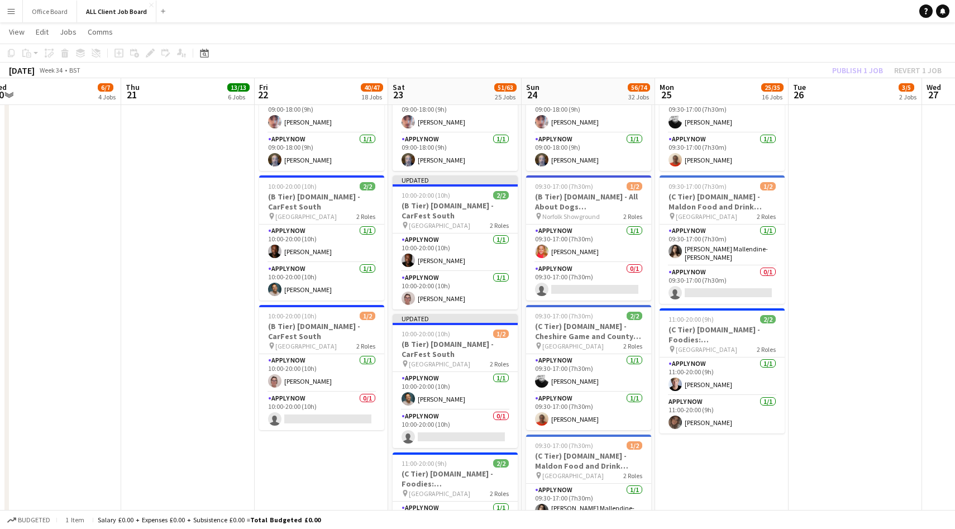
click at [851, 68] on div "Publish 1 job Revert 1 job" at bounding box center [886, 70] width 136 height 15
click at [851, 68] on button "Publish 1 job" at bounding box center [857, 70] width 60 height 15
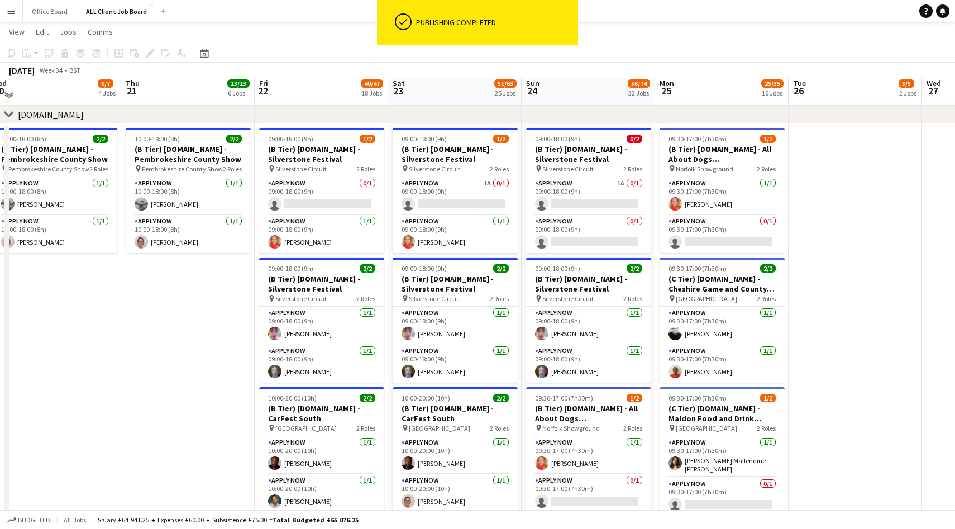
scroll to position [3890, 0]
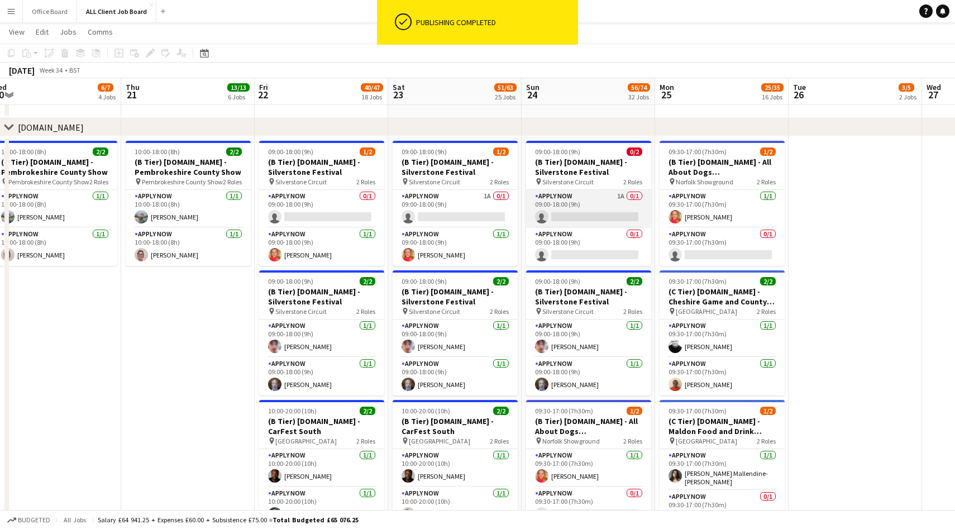
click at [607, 215] on app-card-role "APPLY NOW 1A 0/1 09:00-18:00 (9h) single-neutral-actions" at bounding box center [588, 209] width 125 height 38
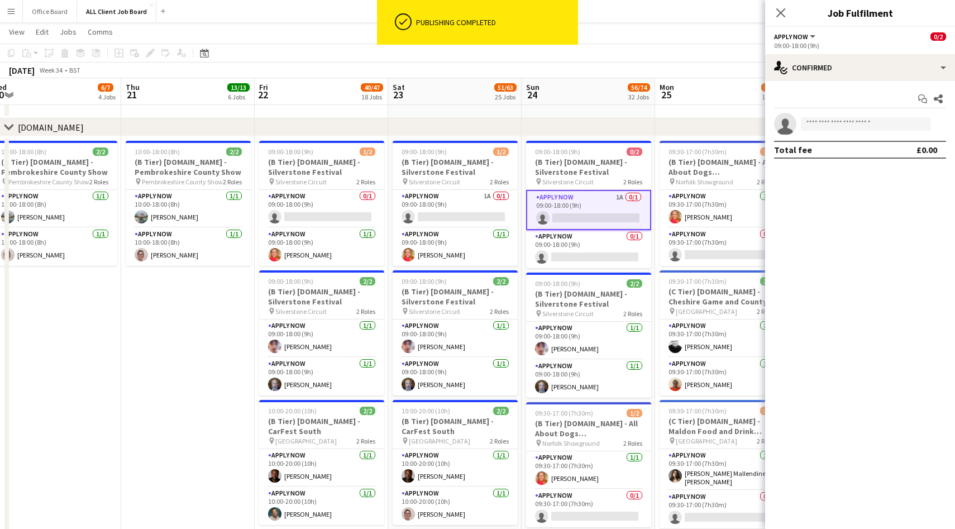
click at [864, 52] on app-options-switcher "APPLY NOW All roles APPLY NOW 0/2 09:00-18:00 (9h)" at bounding box center [860, 40] width 190 height 27
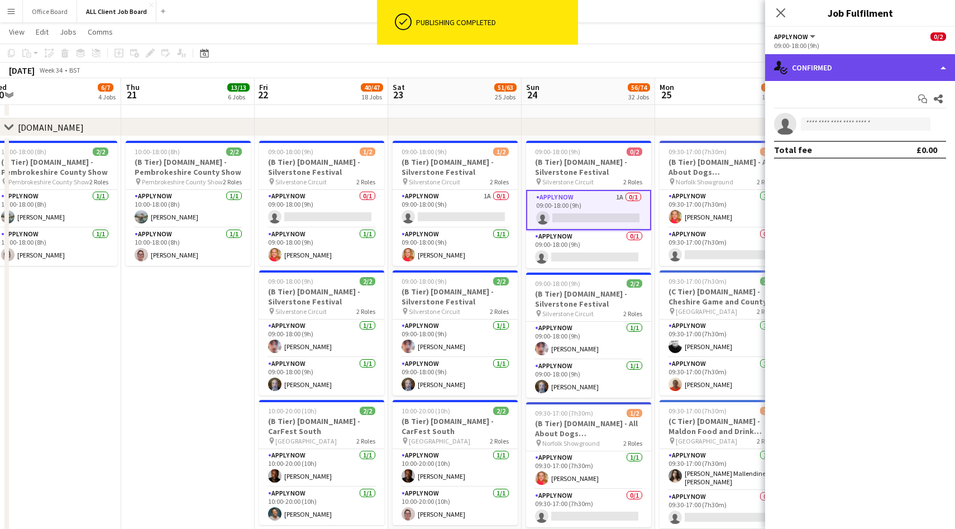
click at [863, 68] on div "single-neutral-actions-check-2 Confirmed" at bounding box center [860, 67] width 190 height 27
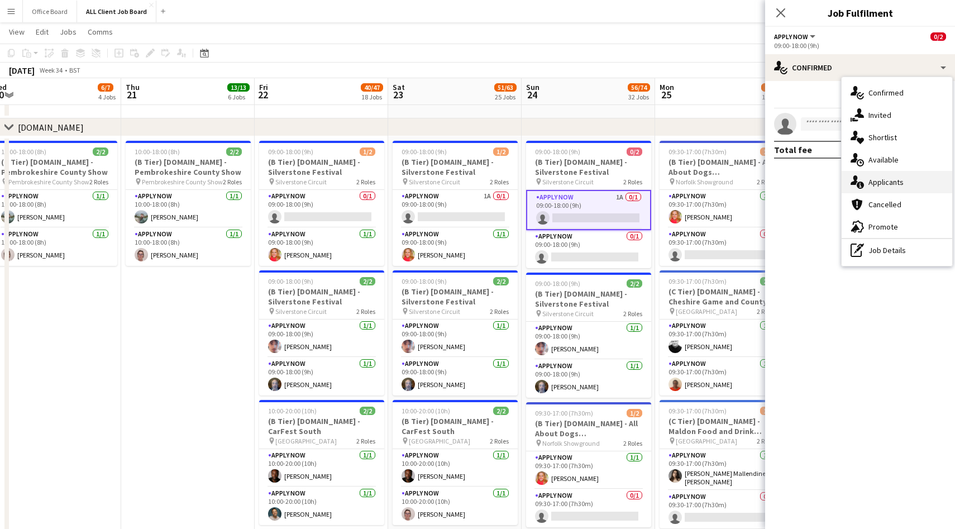
click at [890, 184] on div "single-neutral-actions-information Applicants" at bounding box center [896, 182] width 111 height 22
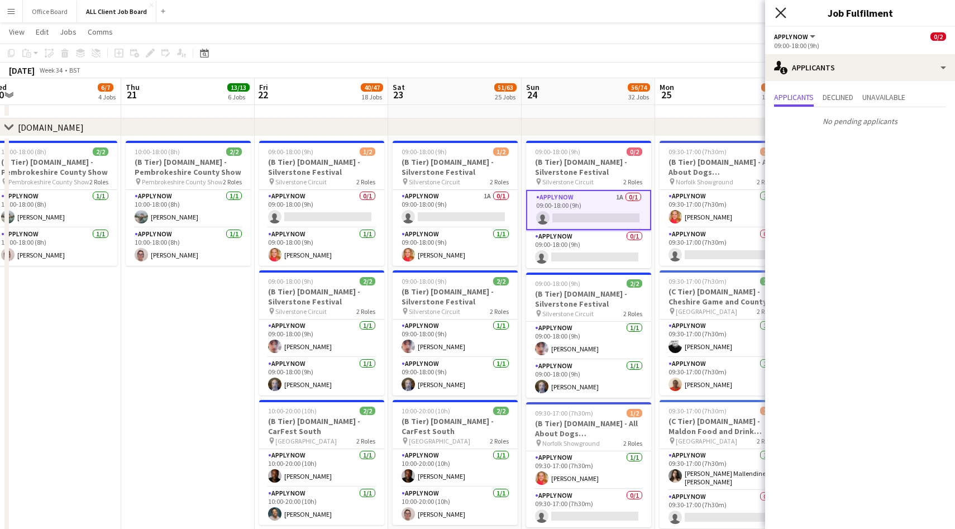
click at [782, 17] on icon "Close pop-in" at bounding box center [780, 12] width 11 height 11
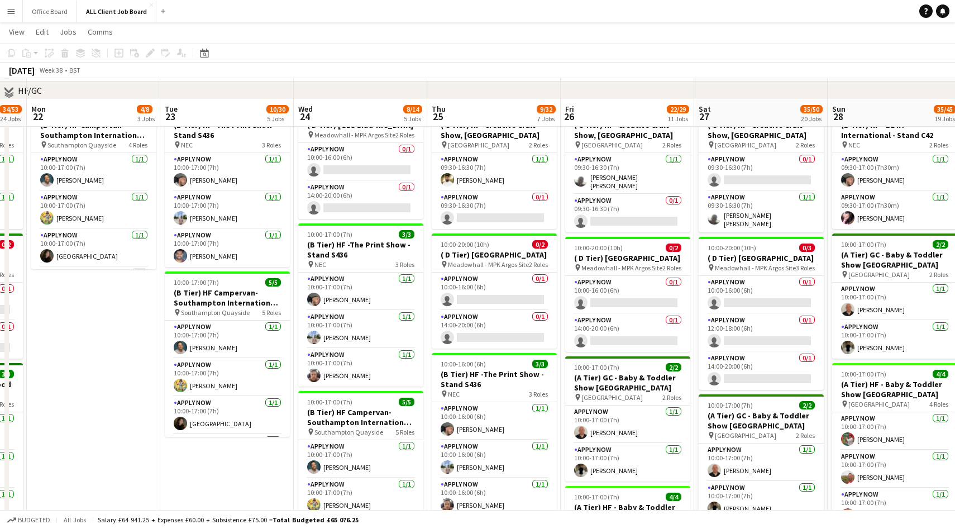
scroll to position [388, 0]
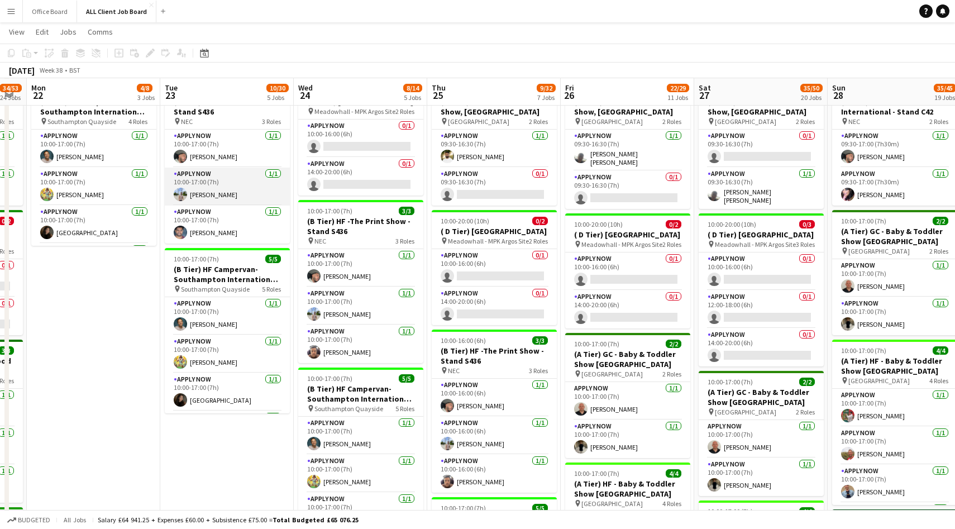
click at [219, 185] on app-card-role "APPLY NOW 1/1 10:00-17:00 (7h) Navid Nasseri" at bounding box center [227, 186] width 125 height 38
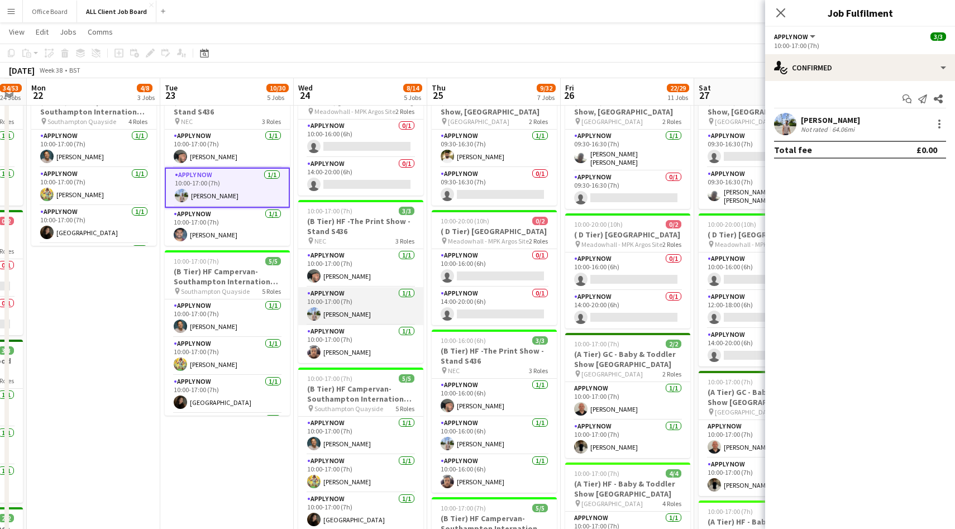
click at [377, 322] on app-card-role "APPLY NOW 1/1 10:00-17:00 (7h) Navid Nasseri" at bounding box center [360, 306] width 125 height 38
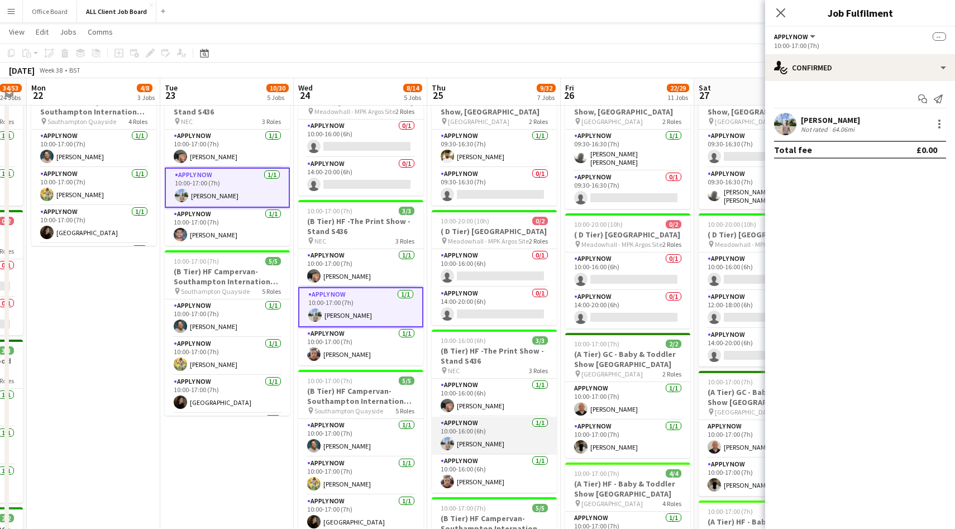
click at [477, 443] on app-card-role "APPLY NOW 1/1 10:00-16:00 (6h) Navid Nasseri" at bounding box center [494, 435] width 125 height 38
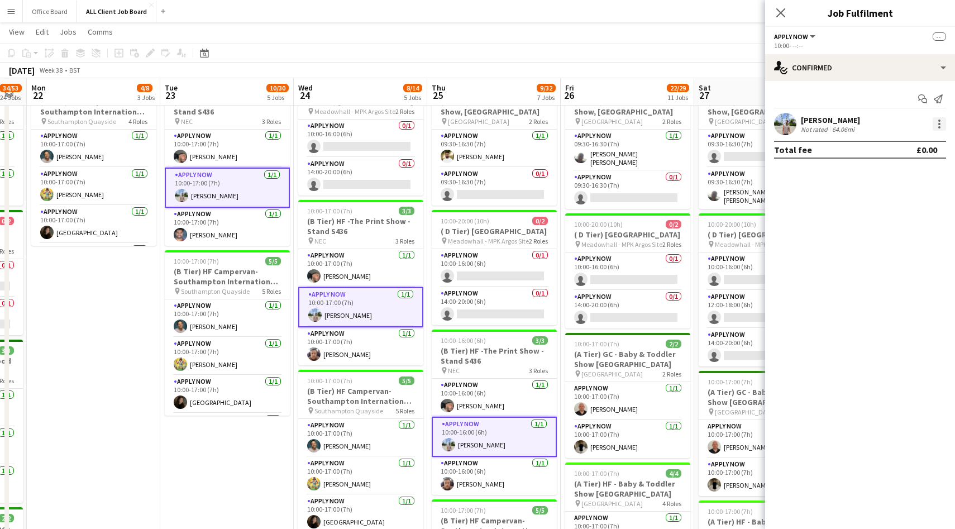
click at [937, 124] on div at bounding box center [938, 123] width 13 height 13
click at [890, 233] on button "Remove" at bounding box center [902, 225] width 87 height 27
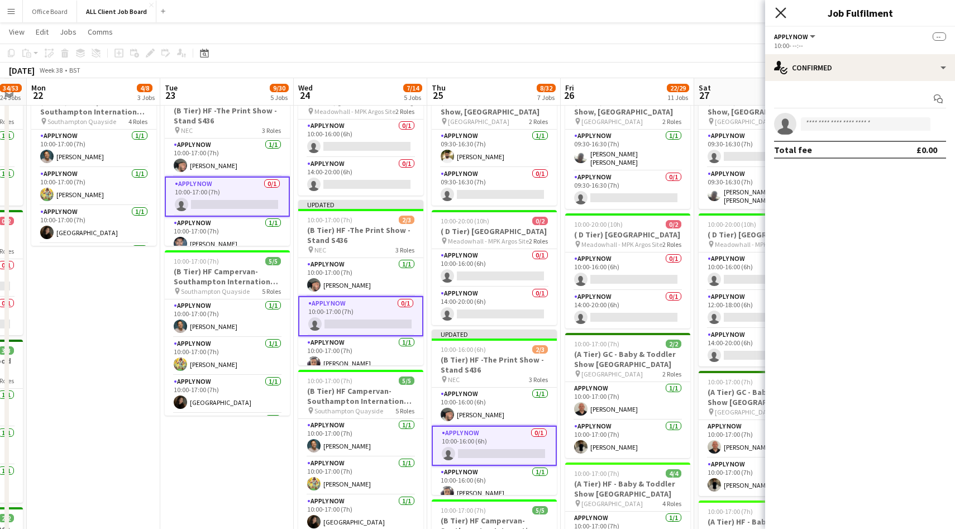
click at [777, 11] on icon "Close pop-in" at bounding box center [780, 12] width 11 height 11
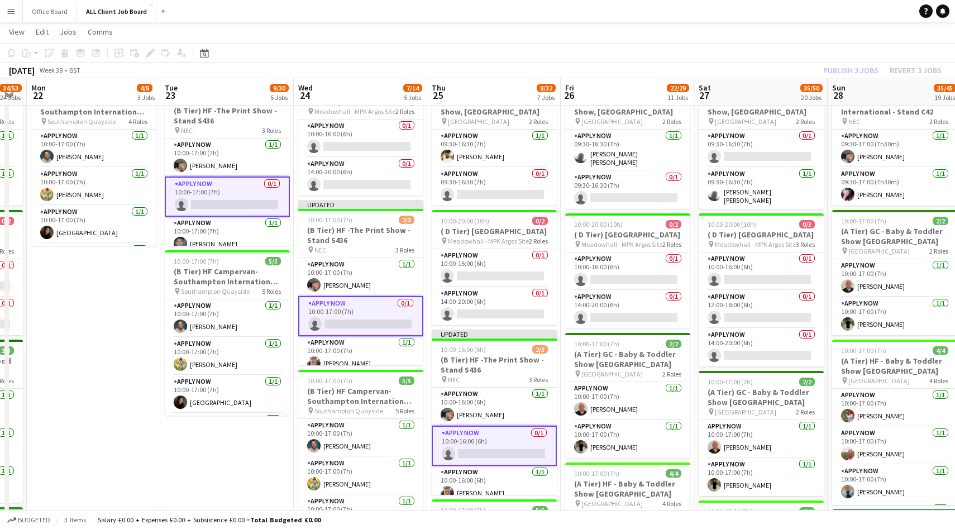
click at [830, 73] on div "Publish 3 jobs Revert 3 jobs" at bounding box center [882, 70] width 145 height 15
click at [830, 73] on button "Publish 3 jobs" at bounding box center [850, 70] width 64 height 15
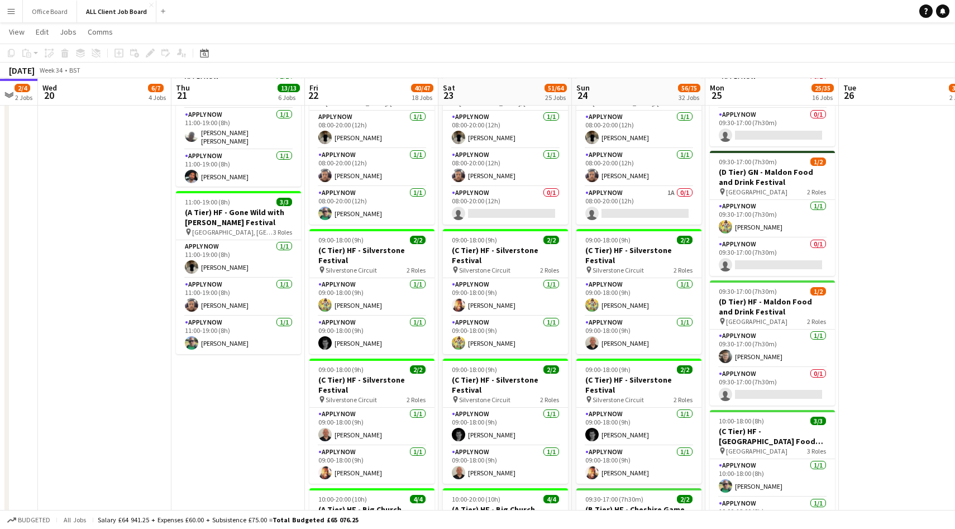
scroll to position [3469, 0]
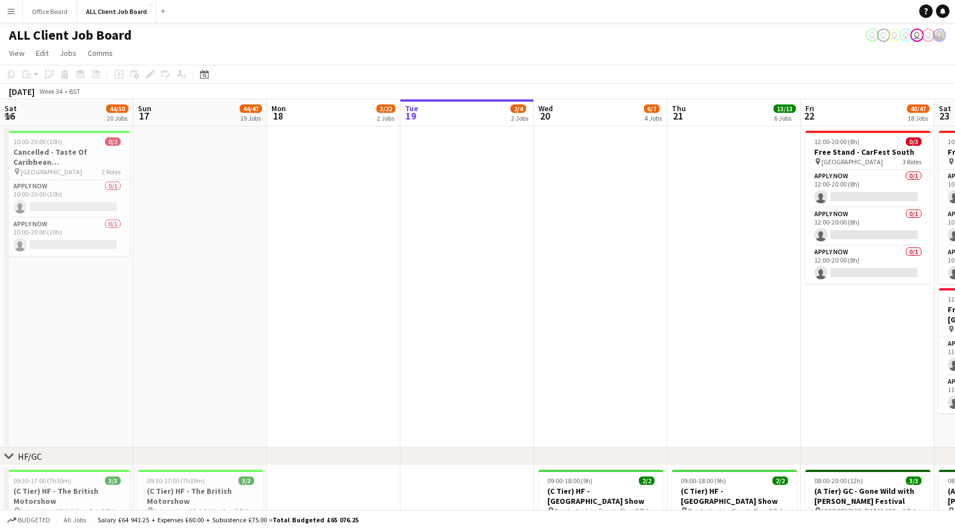
scroll to position [0, 267]
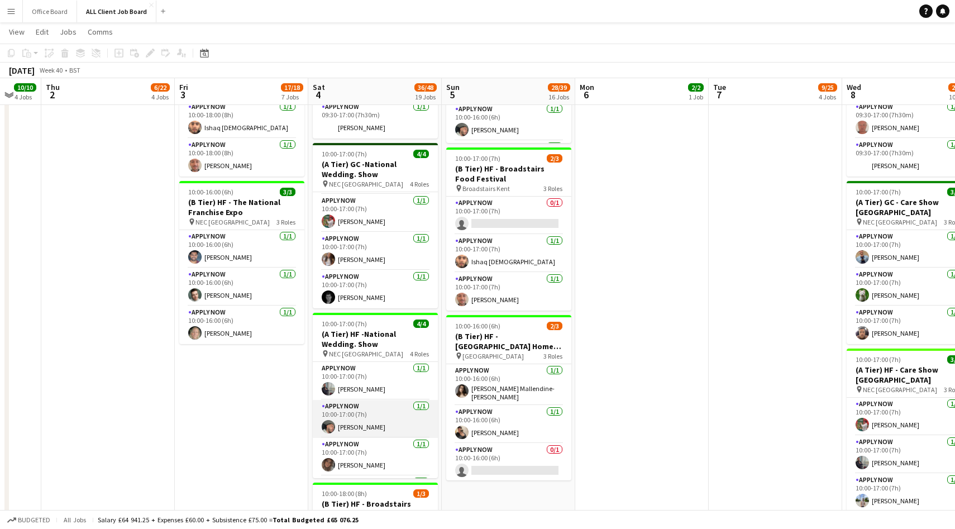
scroll to position [36, 0]
click at [367, 467] on app-card-role "APPLY NOW 1/1 10:00-17:00 (7h) Suraj Sharma" at bounding box center [375, 459] width 125 height 38
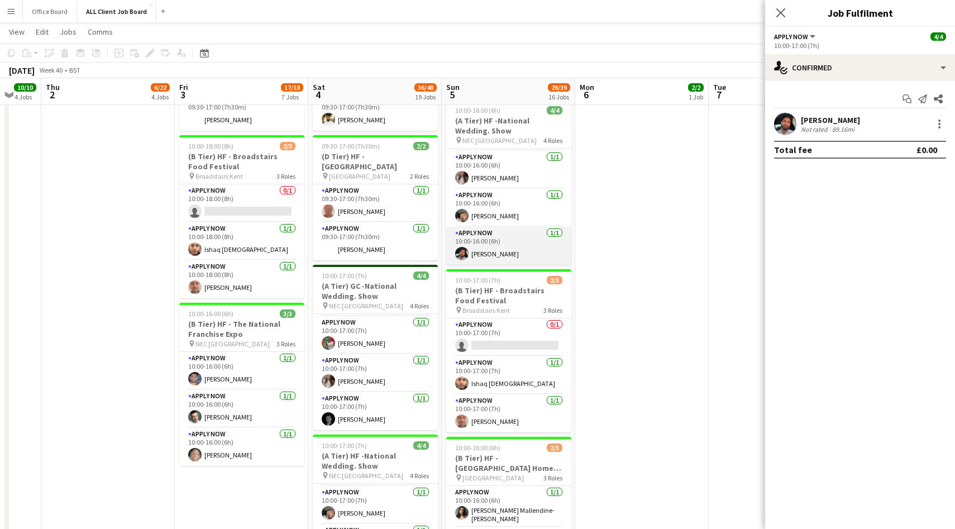
click at [508, 243] on app-card-role "APPLY NOW 1/1 10:00-16:00 (6h) Suraj Sharma" at bounding box center [508, 246] width 125 height 38
click at [937, 125] on div at bounding box center [938, 123] width 13 height 13
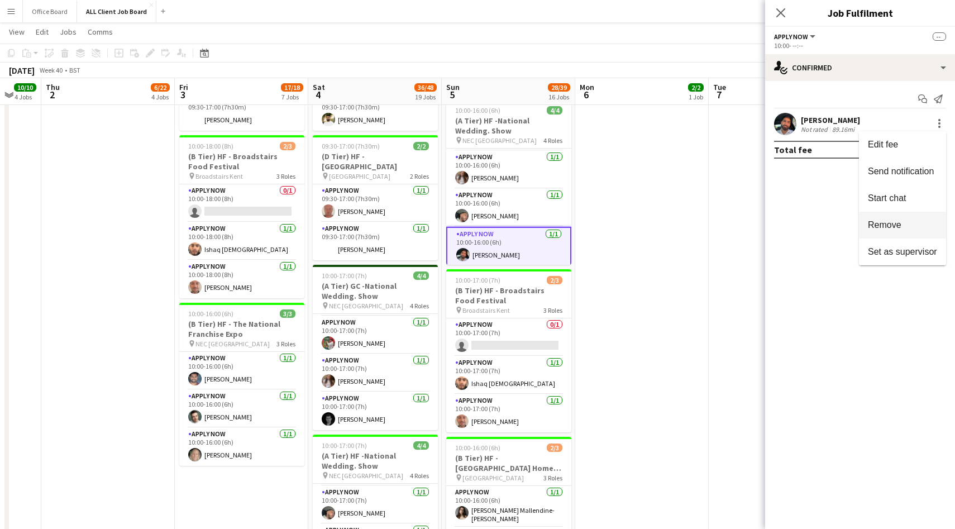
click at [903, 217] on button "Remove" at bounding box center [902, 225] width 87 height 27
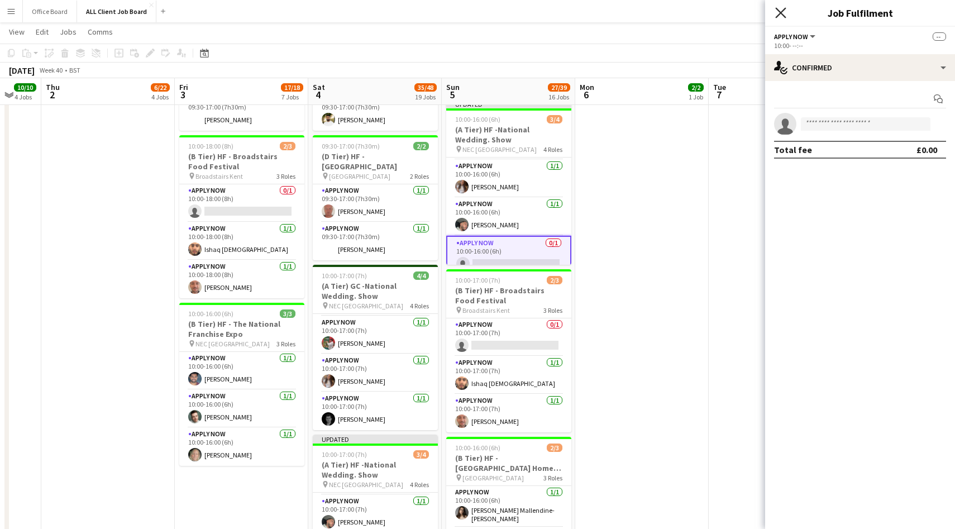
click at [781, 14] on icon "Close pop-in" at bounding box center [780, 12] width 11 height 11
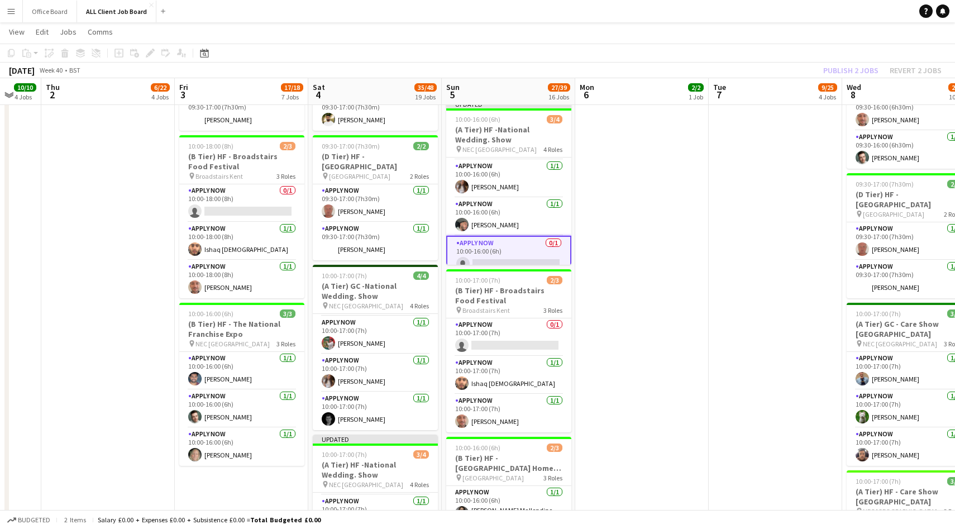
click at [856, 66] on div "Publish 2 jobs Revert 2 jobs" at bounding box center [882, 70] width 145 height 15
click at [856, 66] on button "Publish 2 jobs" at bounding box center [850, 70] width 64 height 15
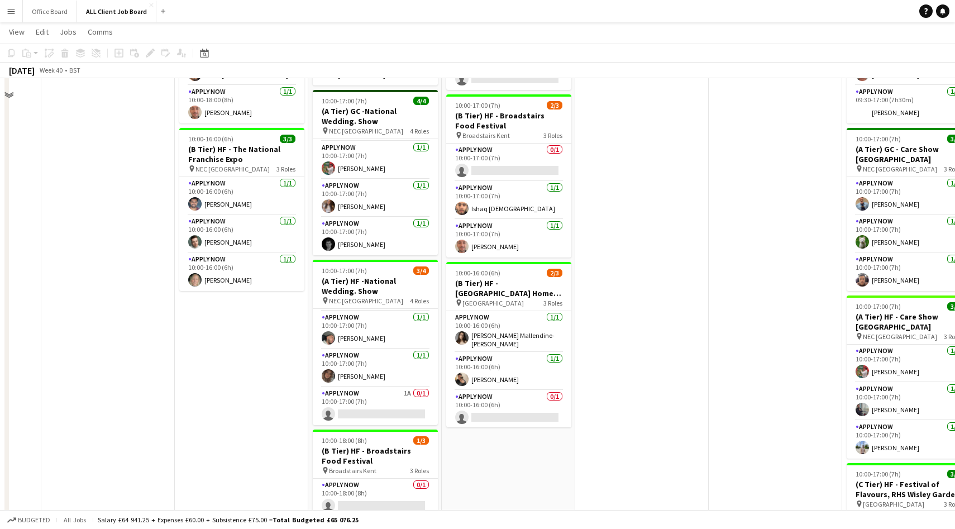
scroll to position [540, 0]
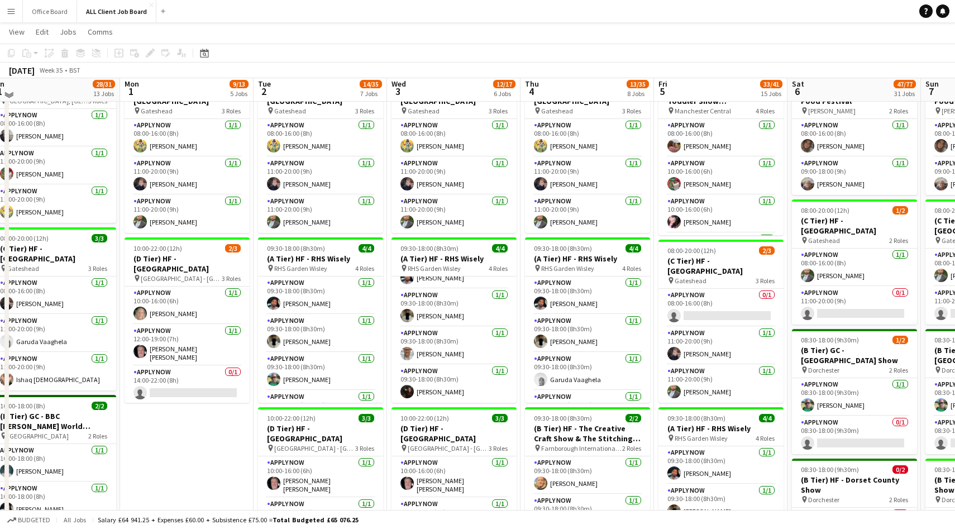
scroll to position [399, 0]
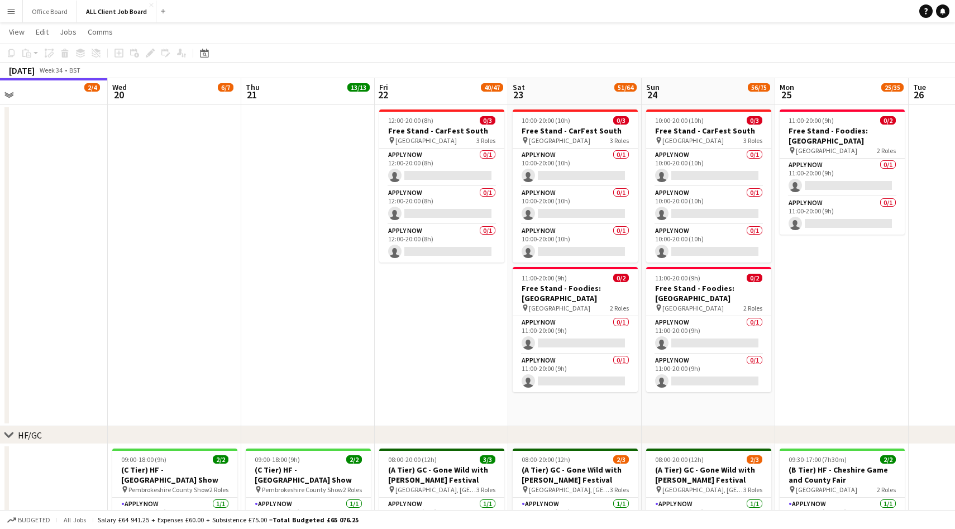
scroll to position [22, 0]
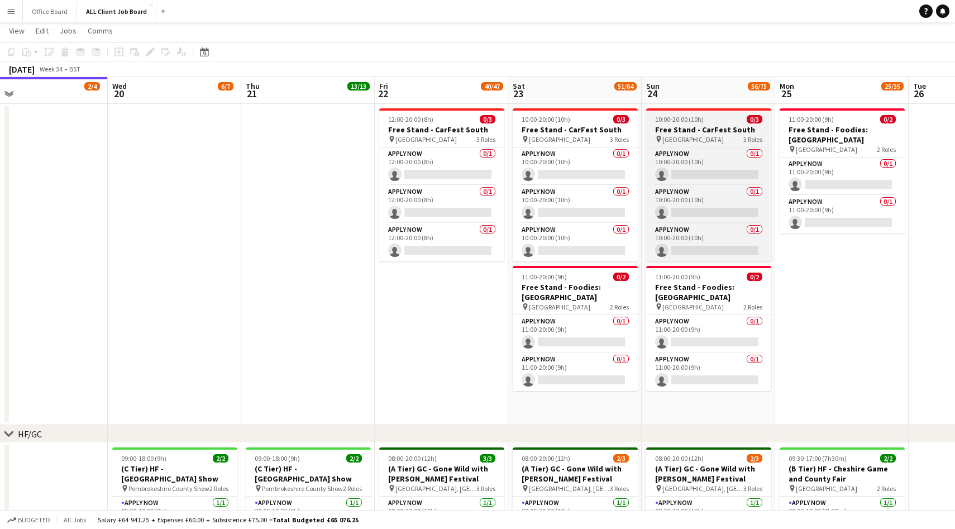
click at [705, 130] on h3 "Free Stand - CarFest South" at bounding box center [708, 129] width 125 height 10
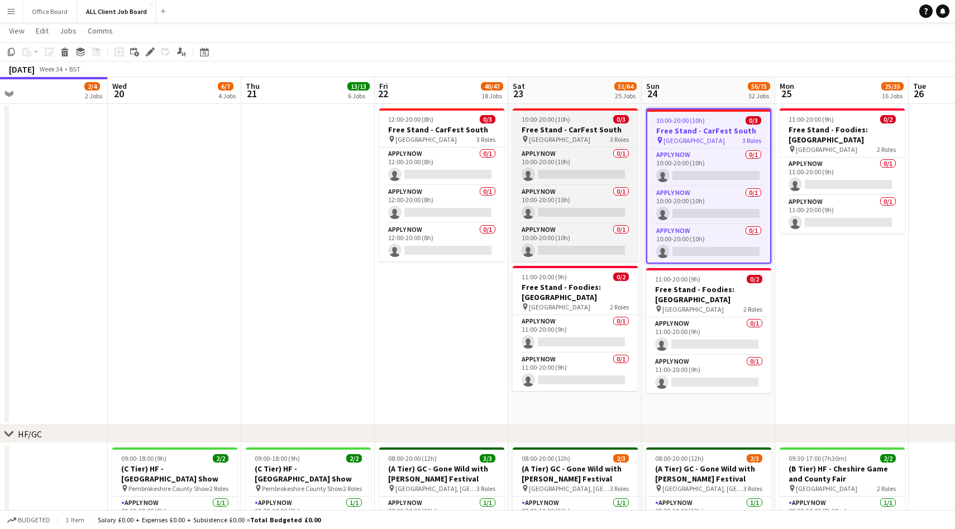
click at [572, 131] on h3 "Free Stand - CarFest South" at bounding box center [574, 129] width 125 height 10
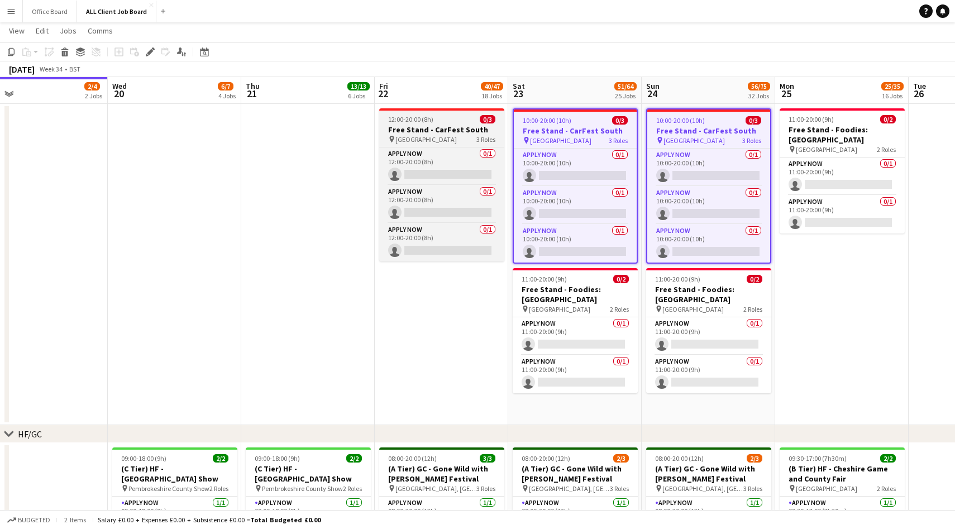
click at [416, 116] on span "12:00-20:00 (8h)" at bounding box center [410, 119] width 45 height 8
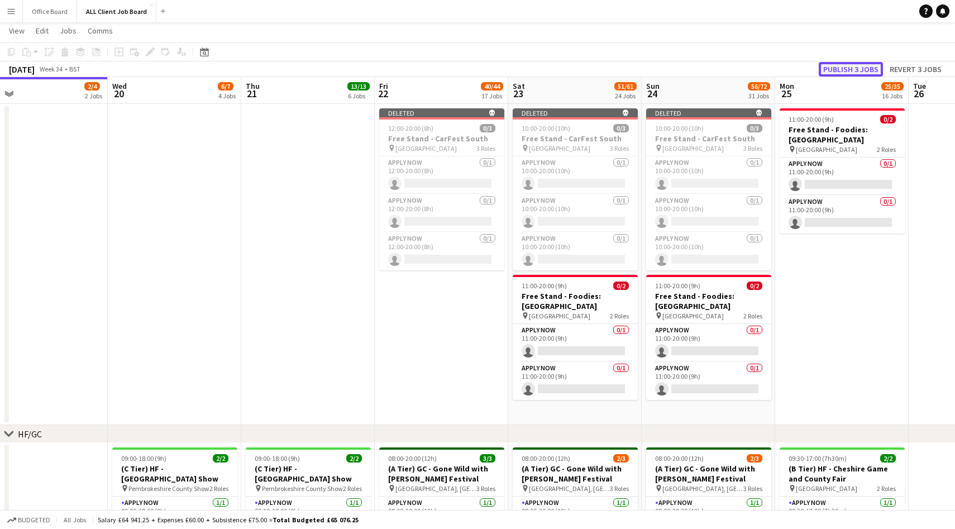
click at [834, 73] on button "Publish 3 jobs" at bounding box center [850, 69] width 64 height 15
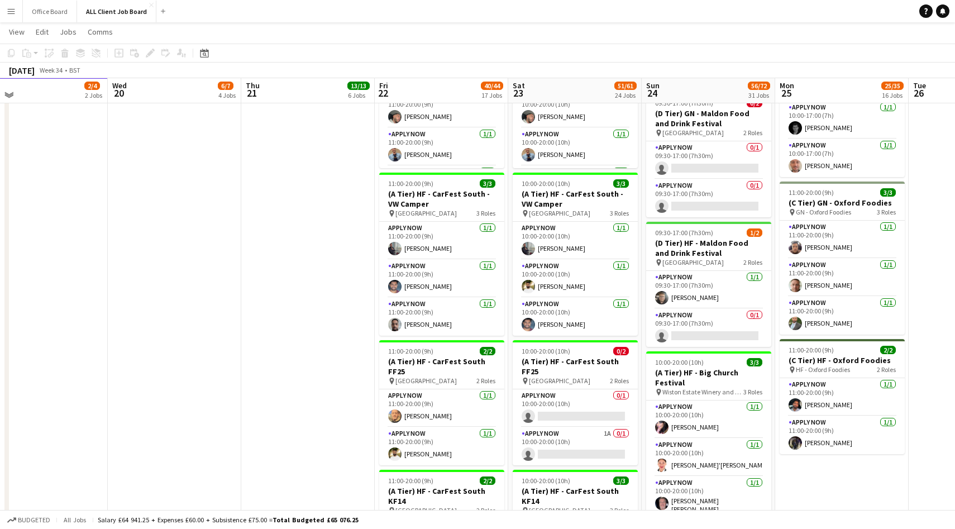
scroll to position [1062, 0]
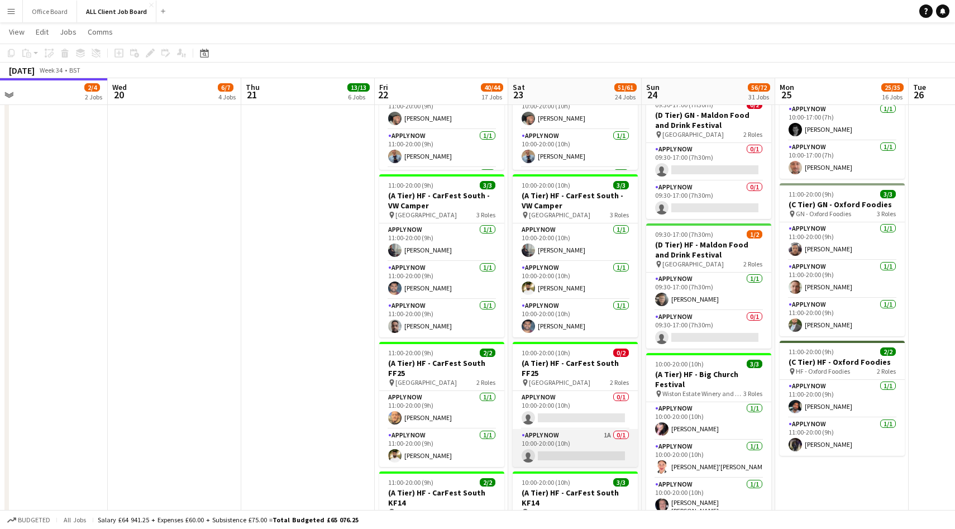
click at [611, 438] on app-card-role "APPLY NOW 1A 0/1 10:00-20:00 (10h) single-neutral-actions" at bounding box center [574, 448] width 125 height 38
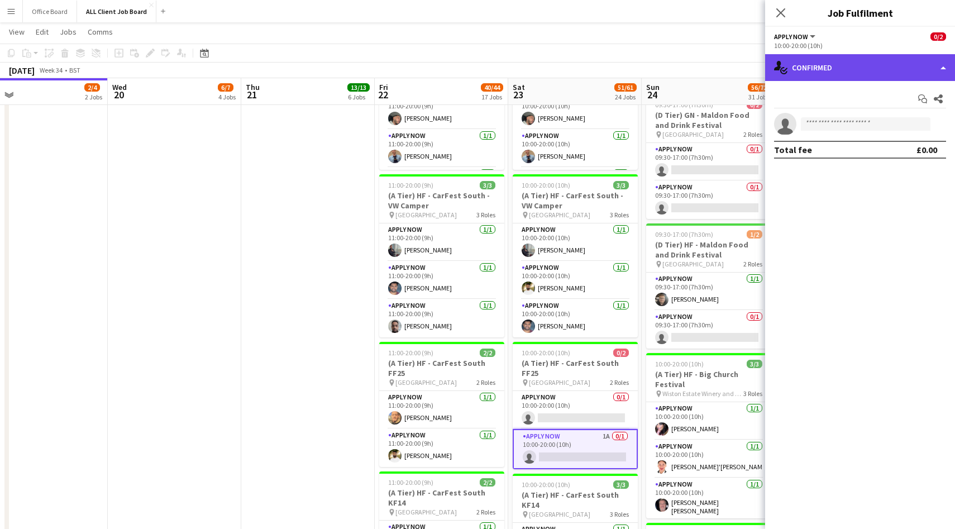
click at [836, 74] on div "single-neutral-actions-check-2 Confirmed" at bounding box center [860, 67] width 190 height 27
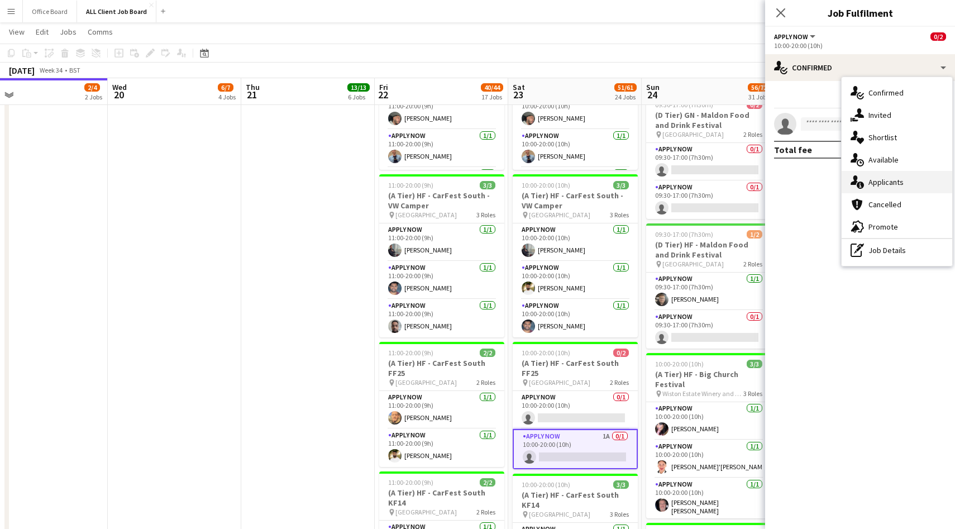
click at [894, 189] on div "single-neutral-actions-information Applicants" at bounding box center [896, 182] width 111 height 22
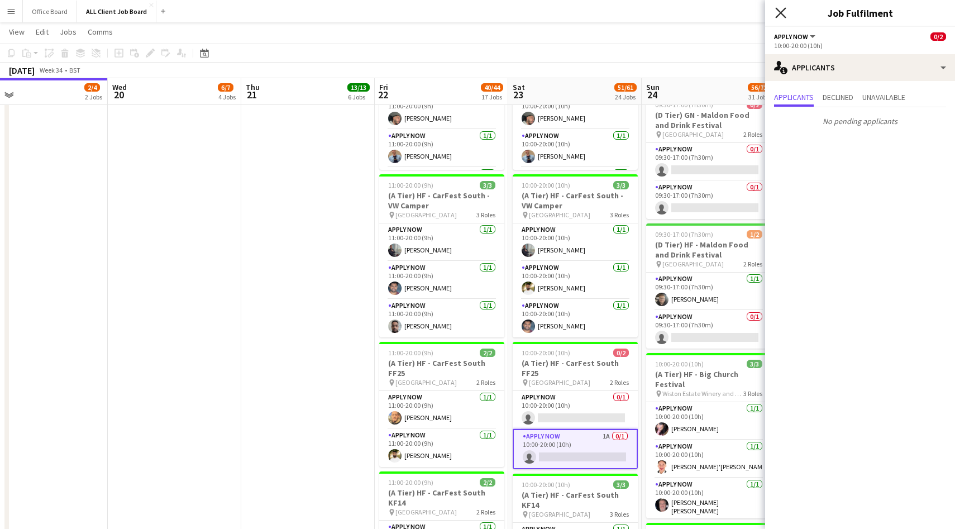
click at [780, 13] on icon at bounding box center [780, 12] width 11 height 11
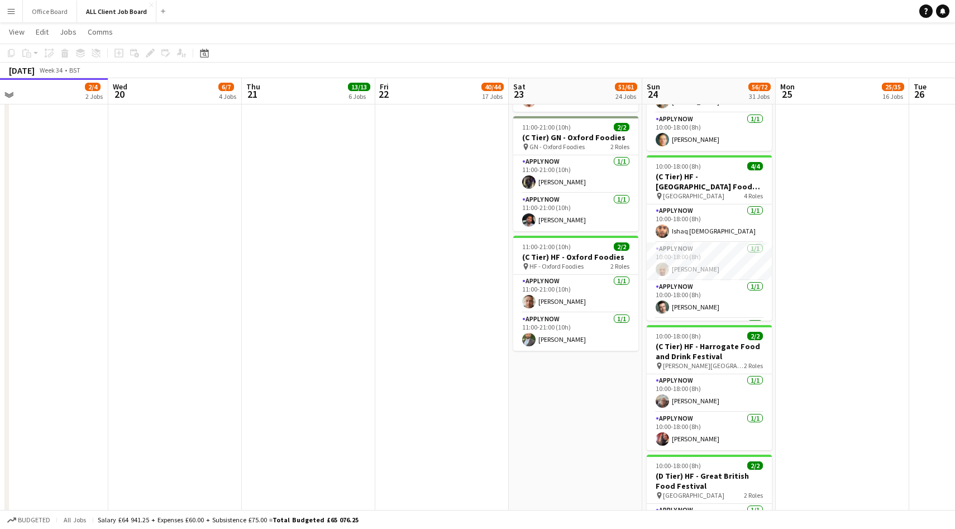
scroll to position [2312, 0]
click at [665, 265] on app-user-avatar at bounding box center [661, 269] width 13 height 13
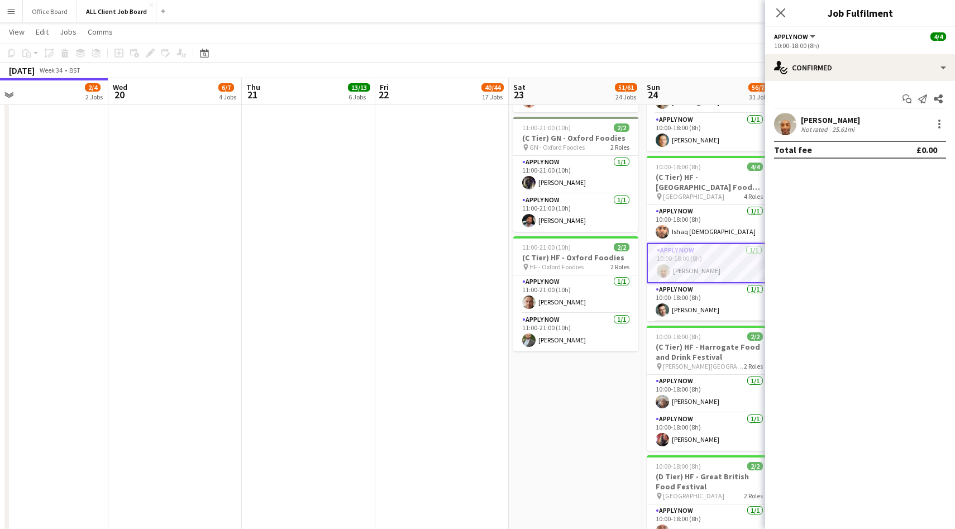
click at [785, 127] on app-user-avatar at bounding box center [785, 124] width 22 height 22
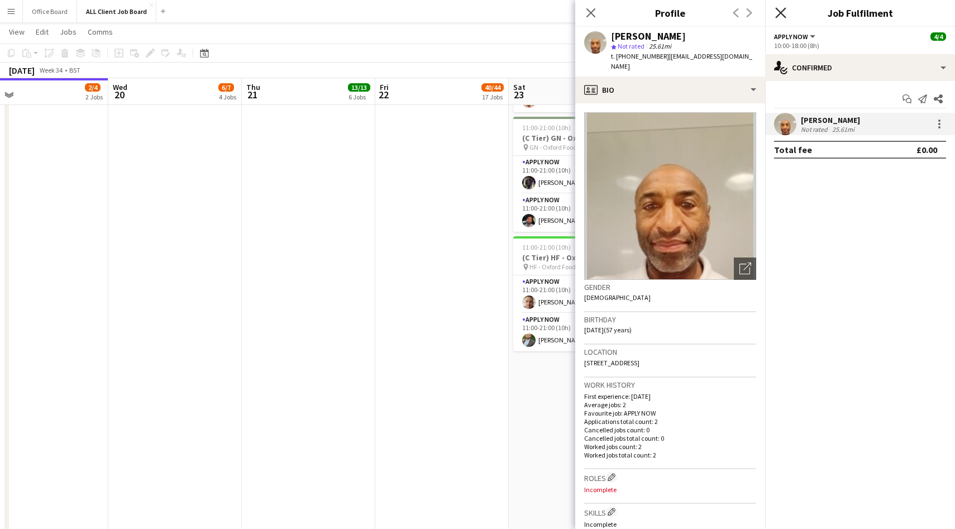
click at [779, 10] on icon "Close pop-in" at bounding box center [780, 12] width 11 height 11
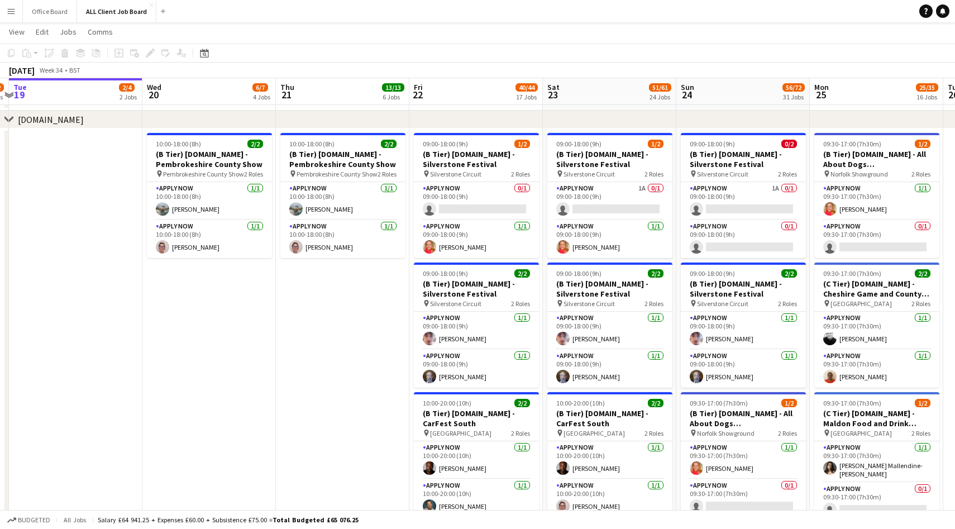
scroll to position [0, 392]
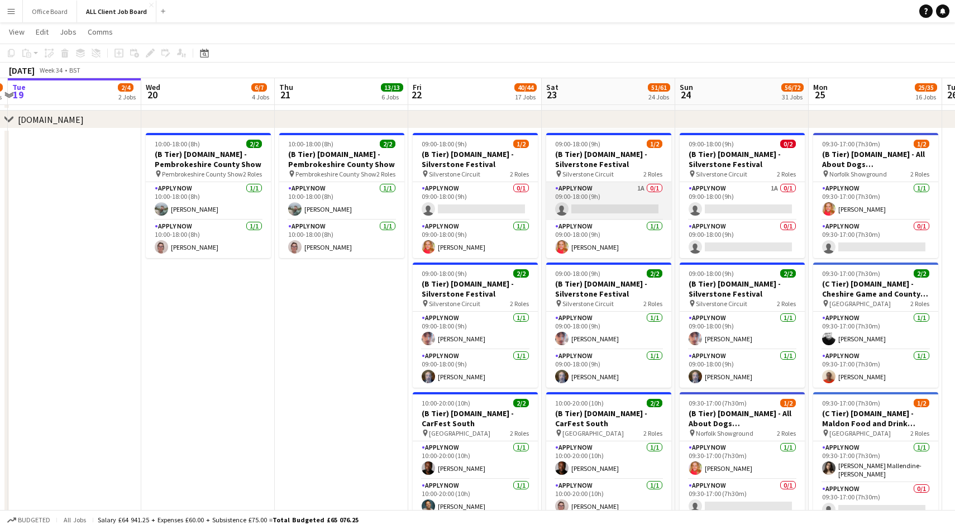
click at [631, 206] on app-card-role "APPLY NOW 1A 0/1 09:00-18:00 (9h) single-neutral-actions" at bounding box center [608, 201] width 125 height 38
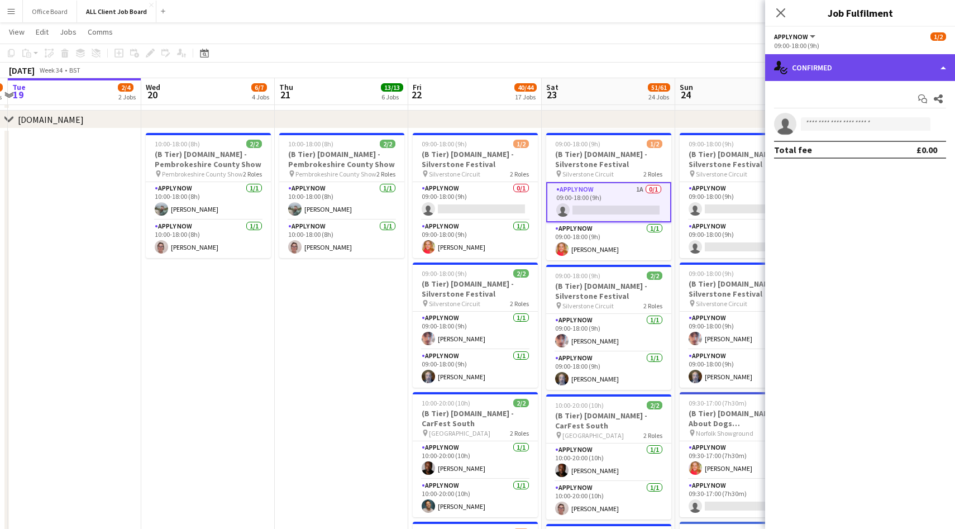
click at [829, 68] on div "single-neutral-actions-check-2 Confirmed" at bounding box center [860, 67] width 190 height 27
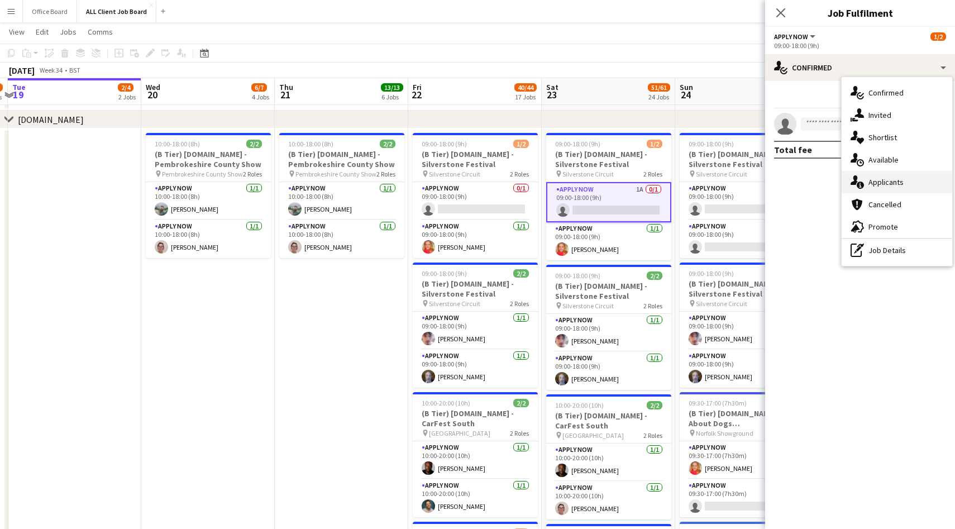
click at [885, 184] on div "single-neutral-actions-information Applicants" at bounding box center [896, 182] width 111 height 22
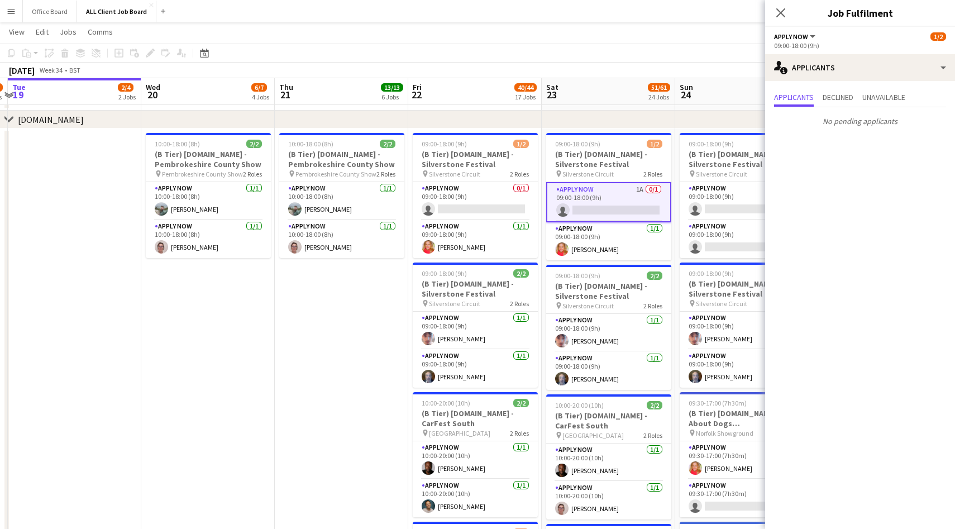
scroll to position [0, 544]
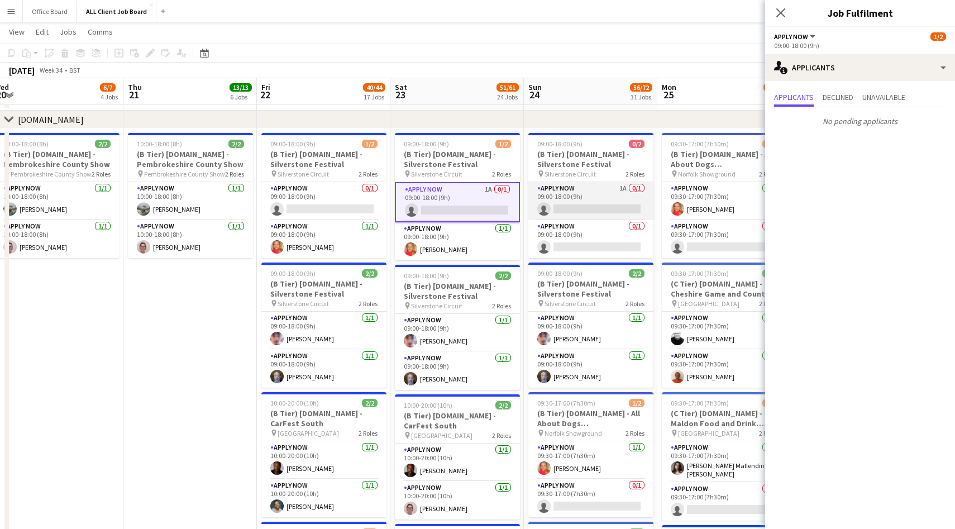
click at [616, 192] on app-card-role "APPLY NOW 1A 0/1 09:00-18:00 (9h) single-neutral-actions" at bounding box center [590, 201] width 125 height 38
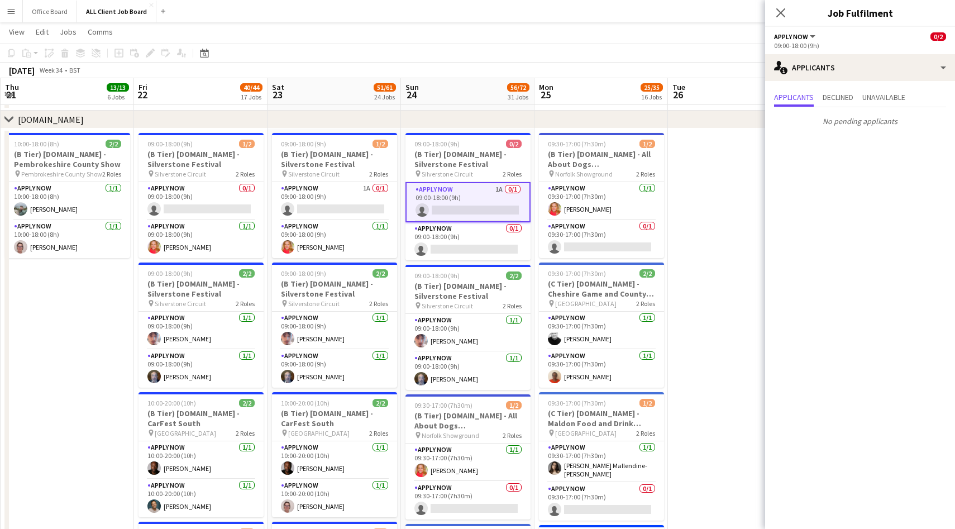
scroll to position [0, 399]
click at [784, 12] on icon "Close pop-in" at bounding box center [780, 12] width 11 height 11
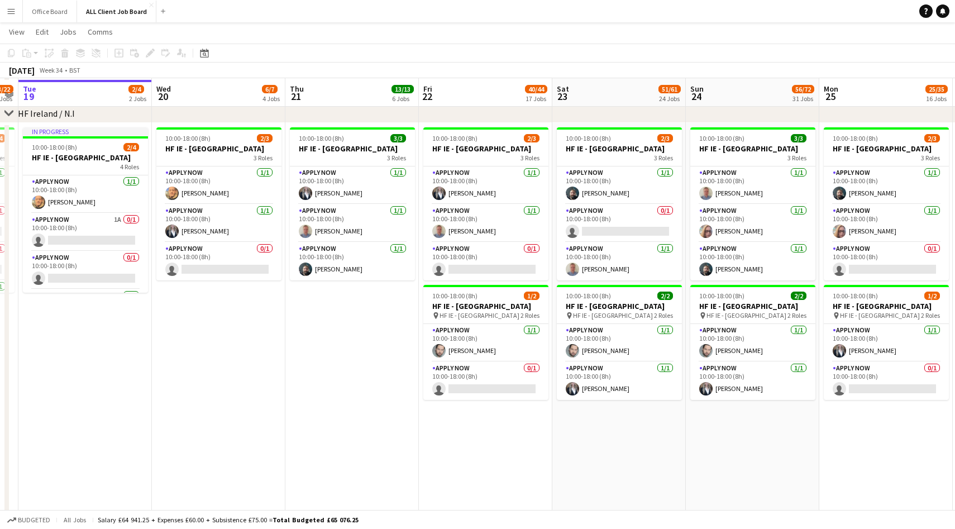
scroll to position [3189, 0]
